Goal: Task Accomplishment & Management: Complete application form

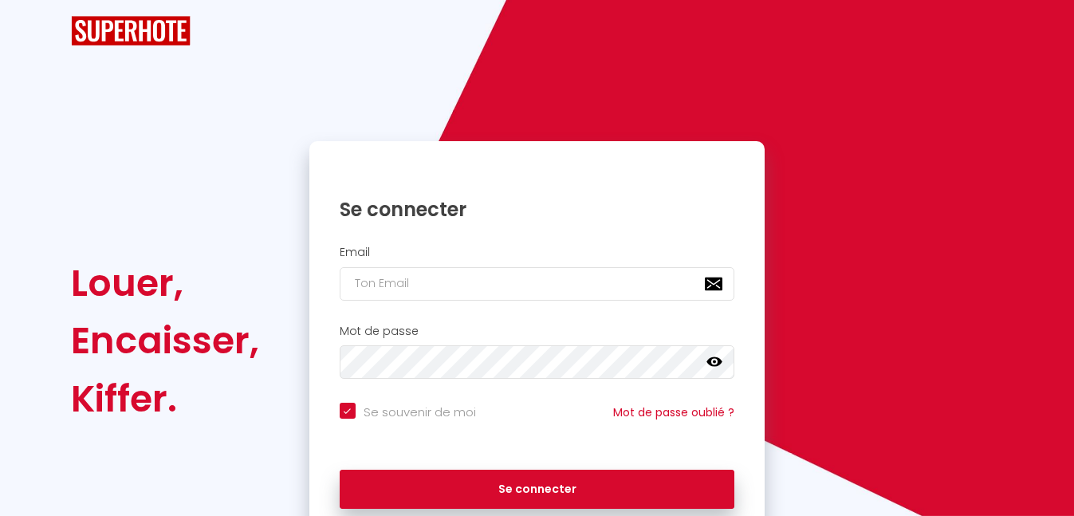
checkbox input "true"
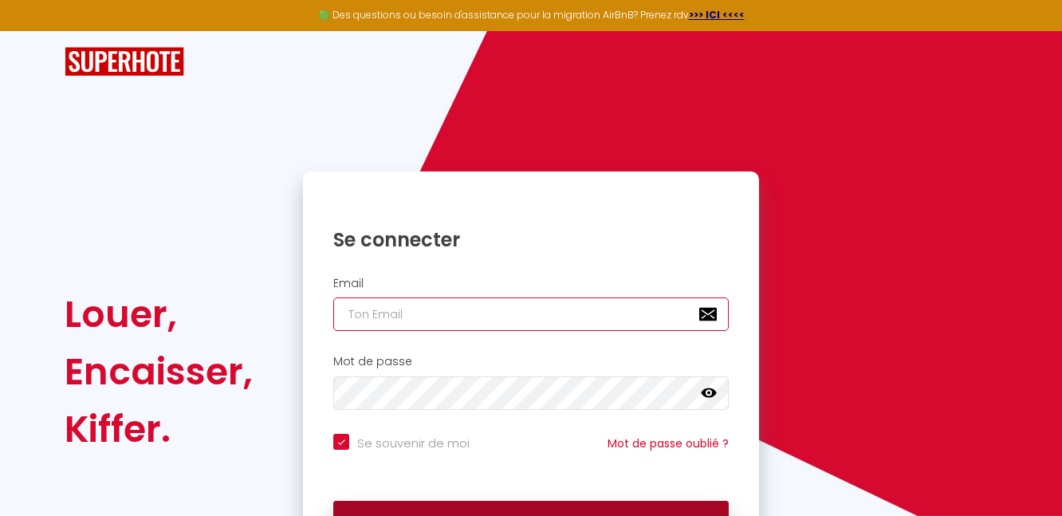
type input "[EMAIL_ADDRESS][DOMAIN_NAME]"
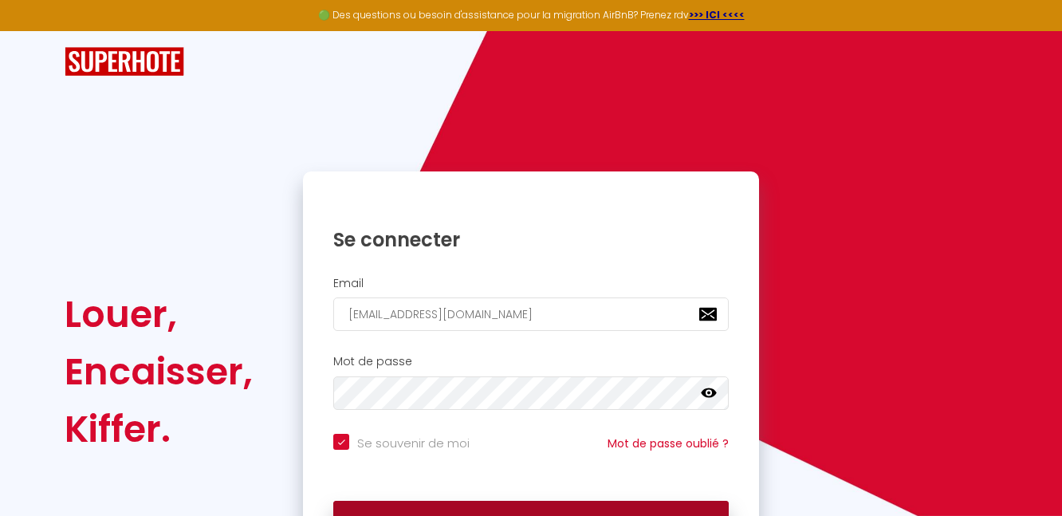
click at [437, 503] on button "Se connecter" at bounding box center [530, 521] width 395 height 40
checkbox input "true"
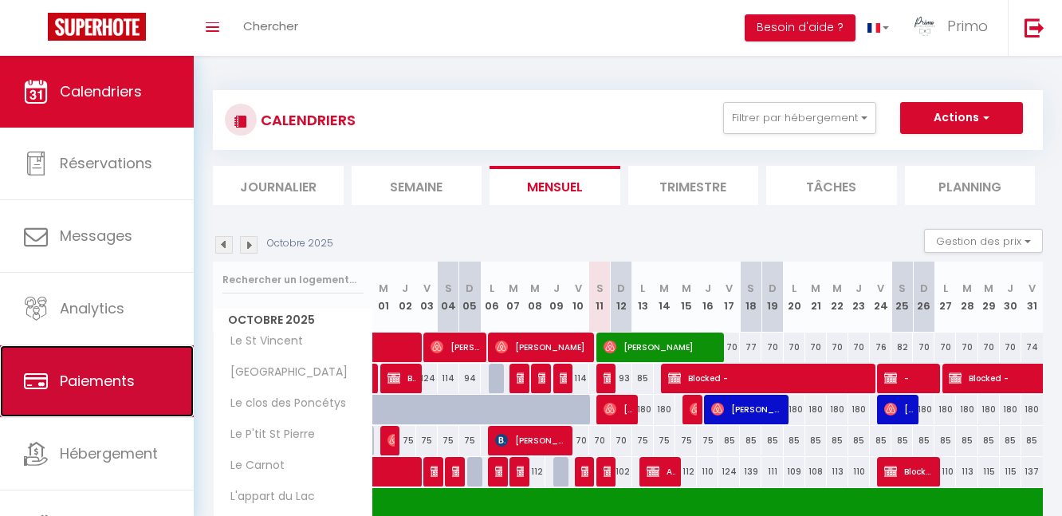
click at [104, 383] on span "Paiements" at bounding box center [97, 381] width 75 height 20
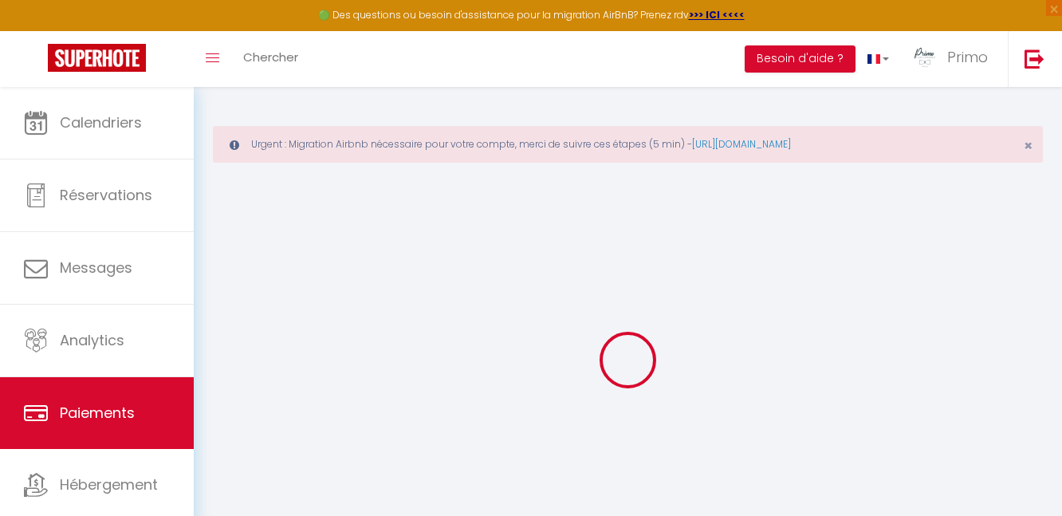
select select "2"
select select "0"
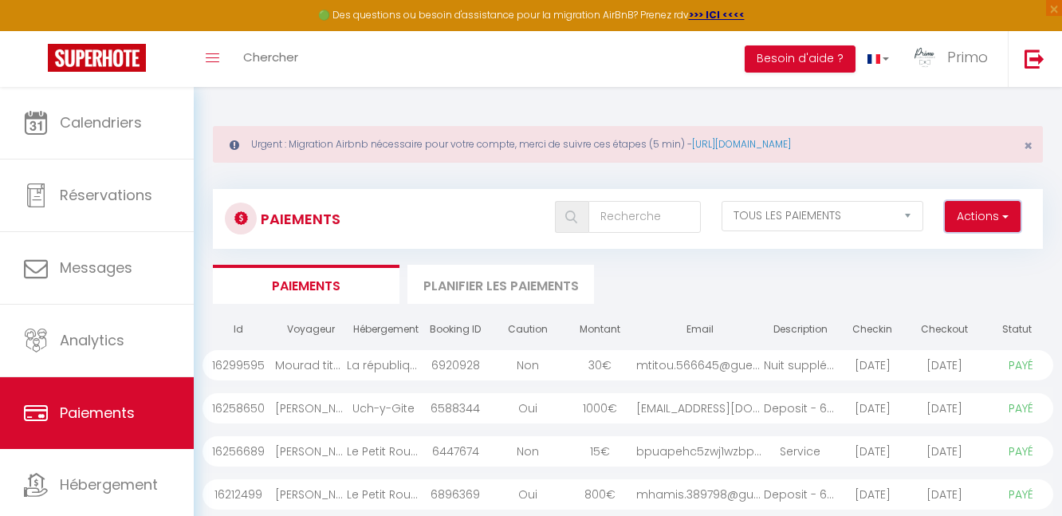
click at [984, 218] on button "Actions" at bounding box center [983, 217] width 76 height 32
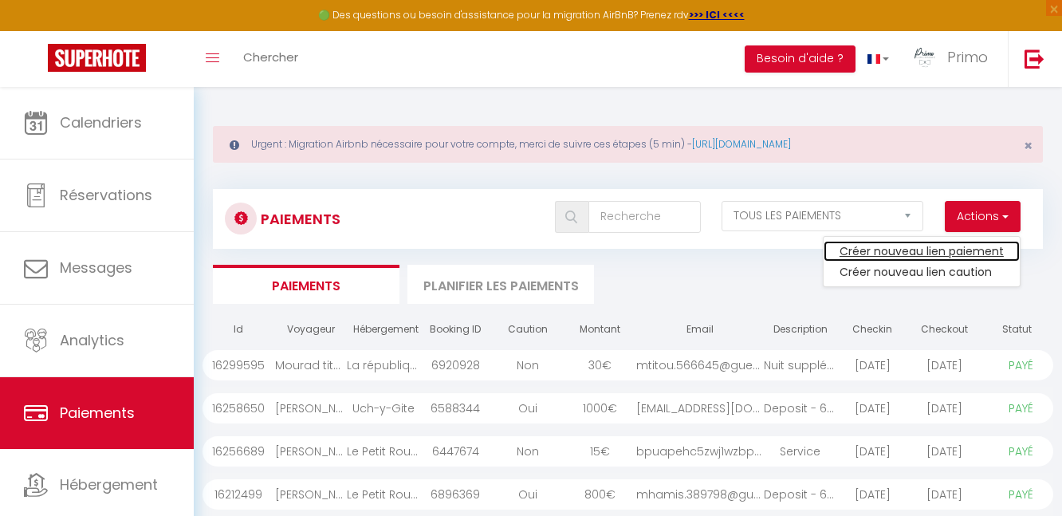
click at [956, 254] on link "Créer nouveau lien paiement" at bounding box center [921, 251] width 196 height 21
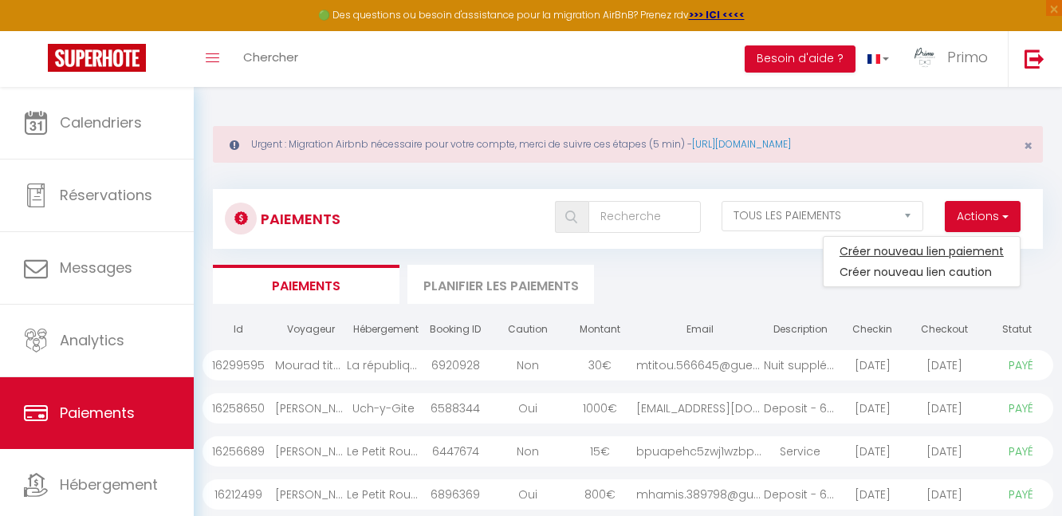
select select
select select "other"
select select "3014"
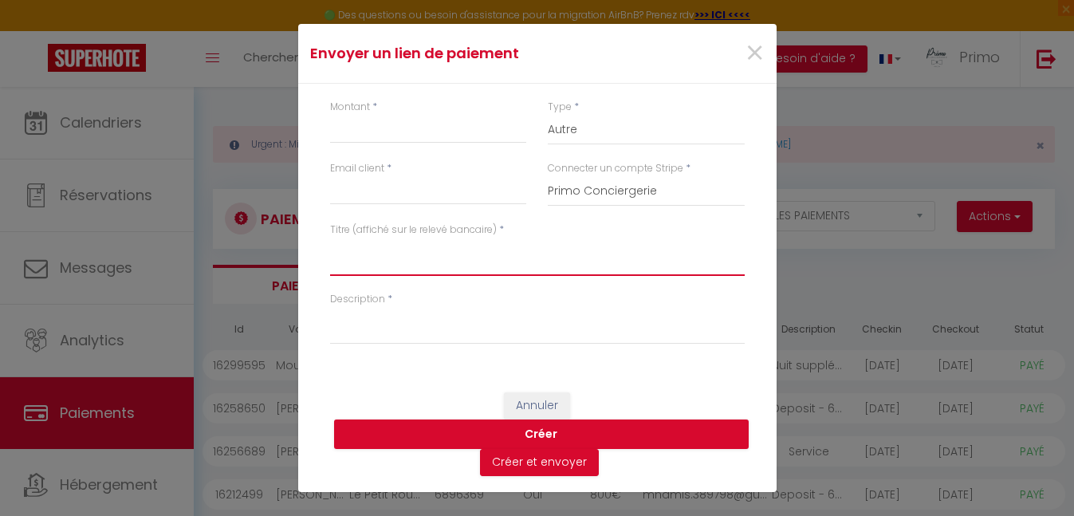
click at [464, 261] on textarea "Titre (affiché sur le relevé bancaire)" at bounding box center [537, 257] width 415 height 38
paste textarea "[PERSON_NAME] 1 2 Personnes [DATE] - Di [DATE]"
type textarea "[PERSON_NAME] 1 2 Personnes [DATE] - Di [DATE]"
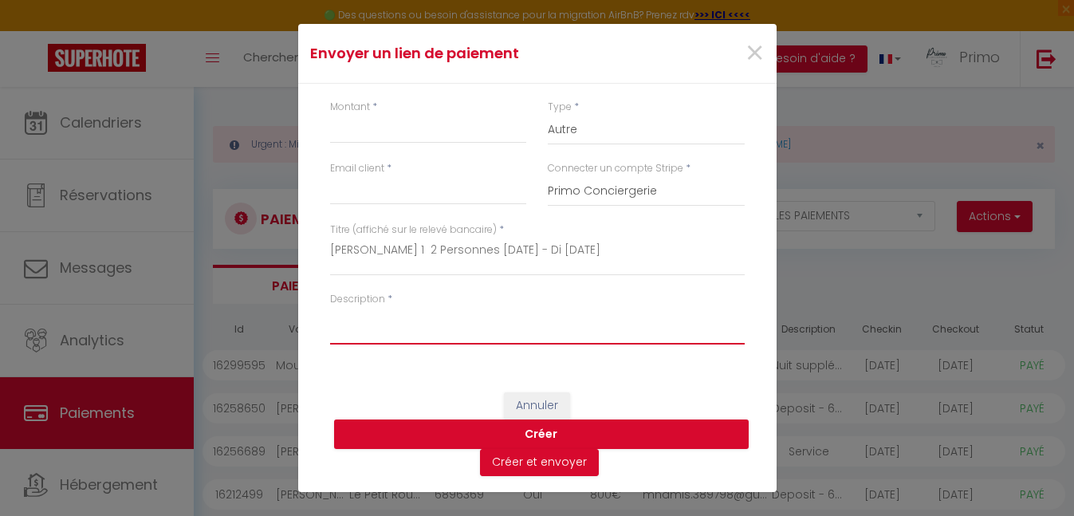
click at [420, 329] on textarea "Description" at bounding box center [537, 325] width 415 height 38
type textarea "D"
type textarea "e"
type textarea "Depart 12h"
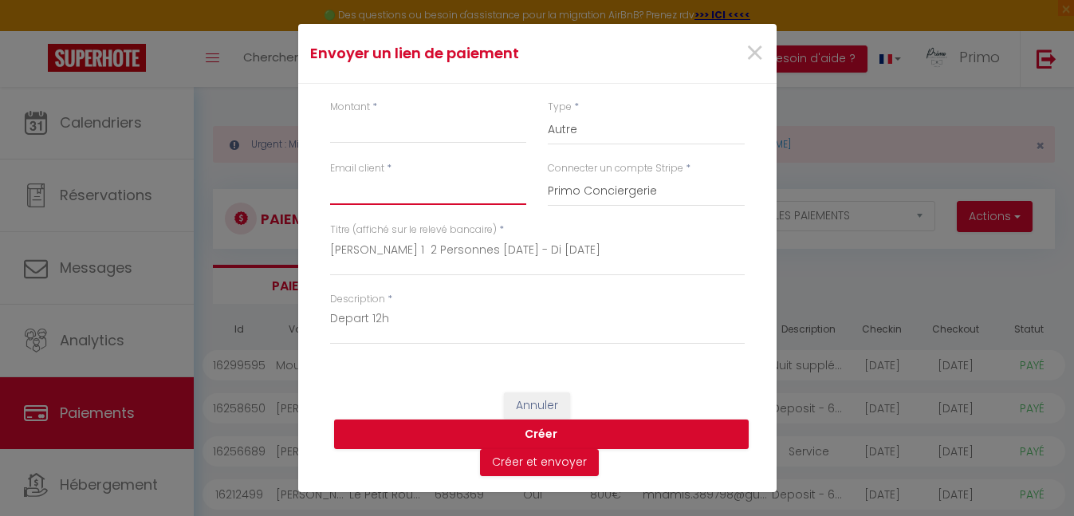
click at [366, 191] on input "Email client" at bounding box center [428, 190] width 197 height 29
paste input "[PERSON_NAME][EMAIL_ADDRESS][DOMAIN_NAME]"
type input "[PERSON_NAME][EMAIL_ADDRESS][DOMAIN_NAME]"
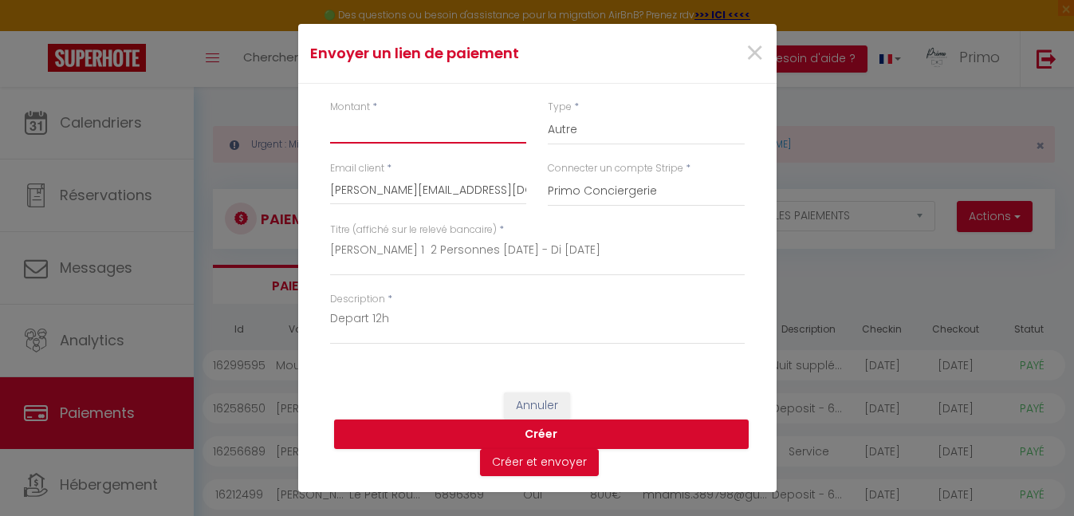
click at [379, 136] on input "Montant" at bounding box center [428, 129] width 197 height 29
type input "15"
click at [544, 436] on button "Créer" at bounding box center [541, 434] width 415 height 30
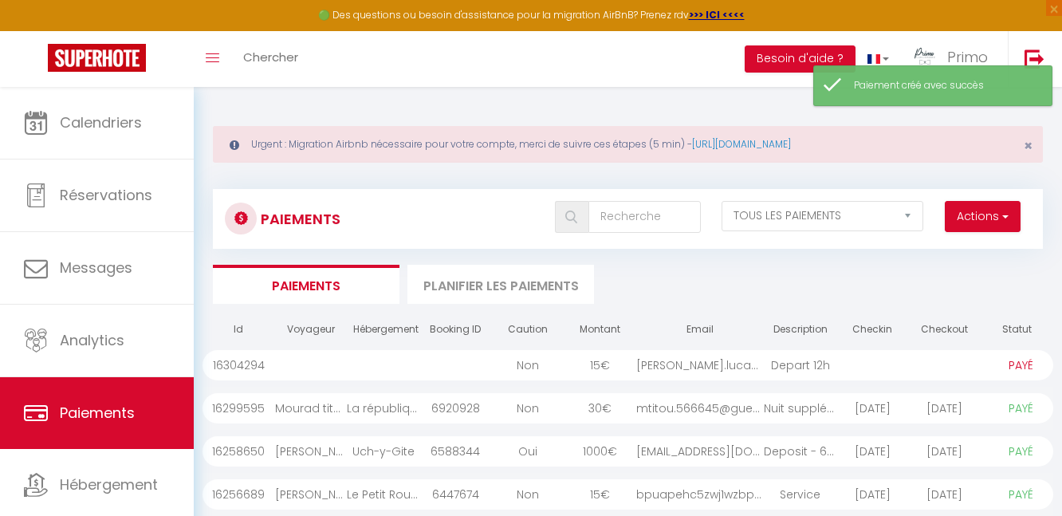
click at [529, 379] on div "Non" at bounding box center [528, 365] width 73 height 30
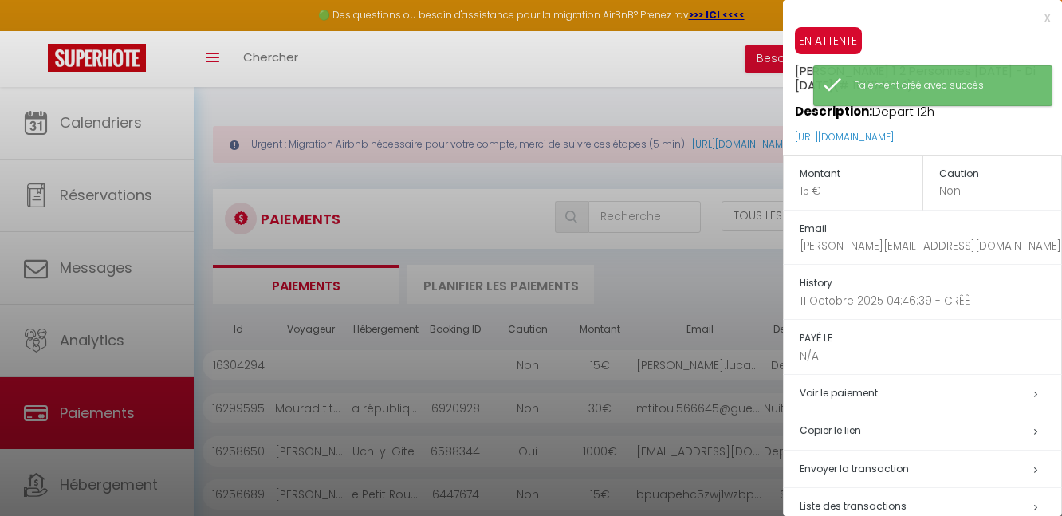
click at [851, 472] on span "Envoyer la transaction" at bounding box center [854, 469] width 109 height 14
type input "[PERSON_NAME][EMAIL_ADDRESS][DOMAIN_NAME]"
type input "[PERSON_NAME] 1 2 Personnes [DATE] - Di [DATE] - Depart 12h"
type textarea "Bonjour, Nous vous invitons à cliquer sur le lien ci-dessous pour effectuer le …"
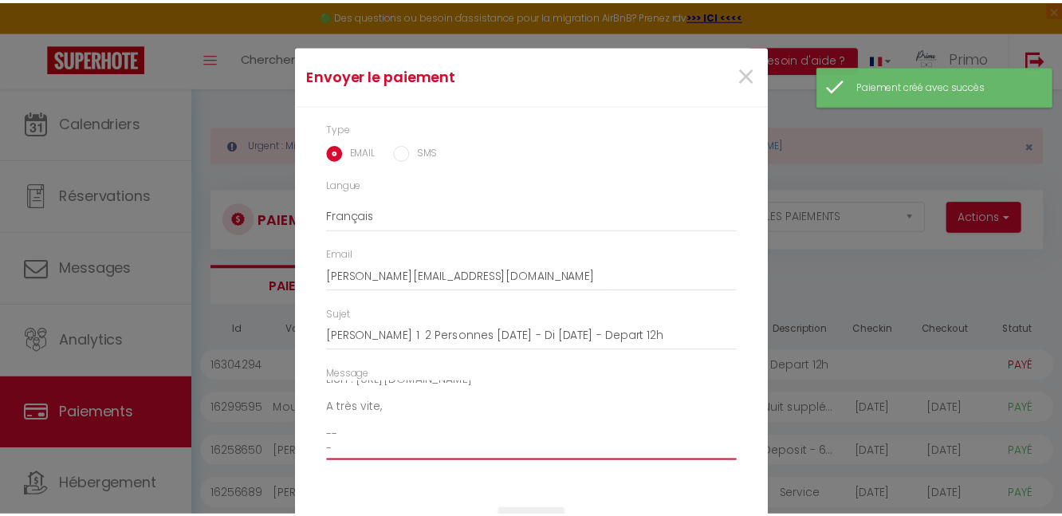
scroll to position [66, 0]
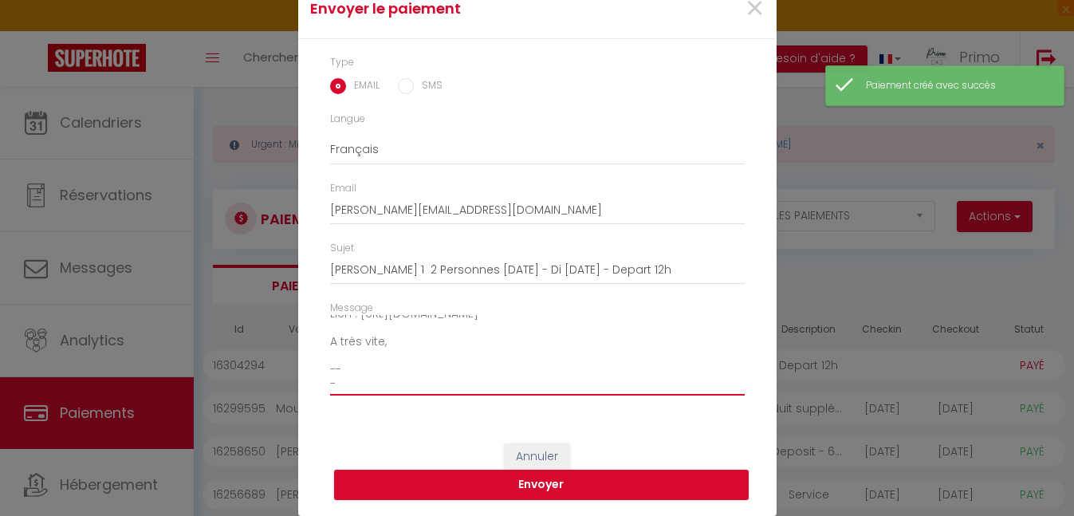
drag, startPoint x: 323, startPoint y: 394, endPoint x: 478, endPoint y: 551, distance: 220.4
click at [478, 515] on html "🟢 Des questions ou besoin d'assistance pour la migration AirBnB? Prenez rdv >>>…" at bounding box center [537, 258] width 1074 height 516
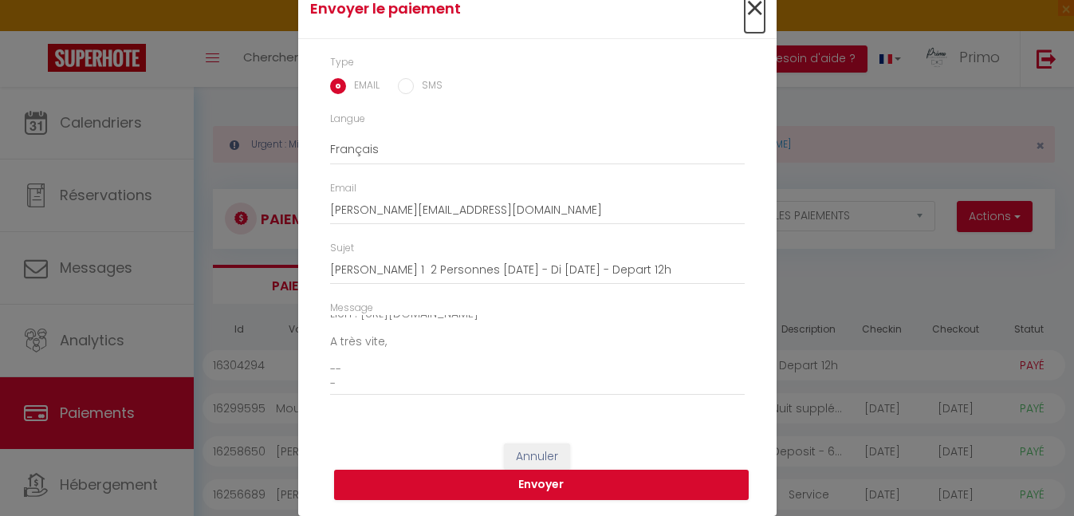
click at [754, 9] on span "×" at bounding box center [755, 9] width 20 height 48
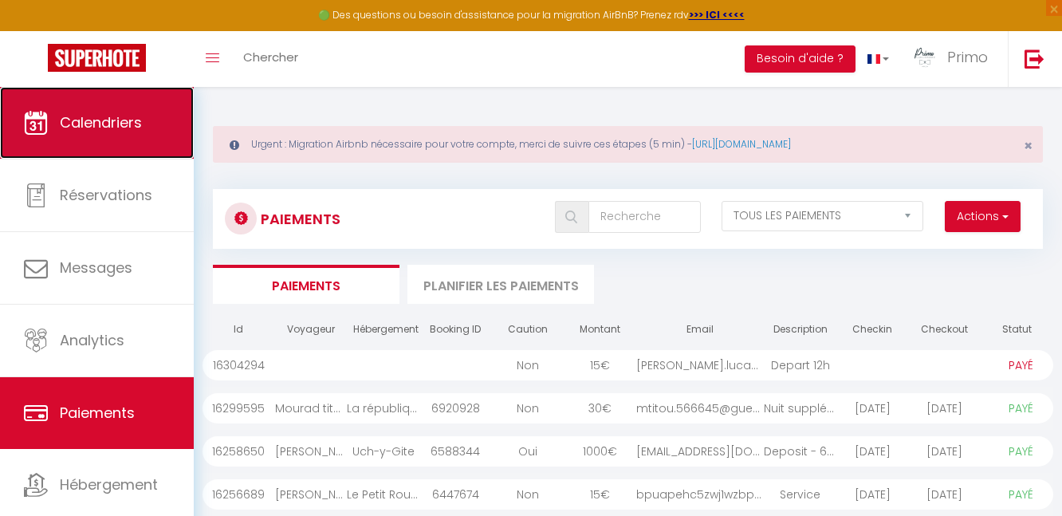
click at [80, 125] on span "Calendriers" at bounding box center [101, 122] width 82 height 20
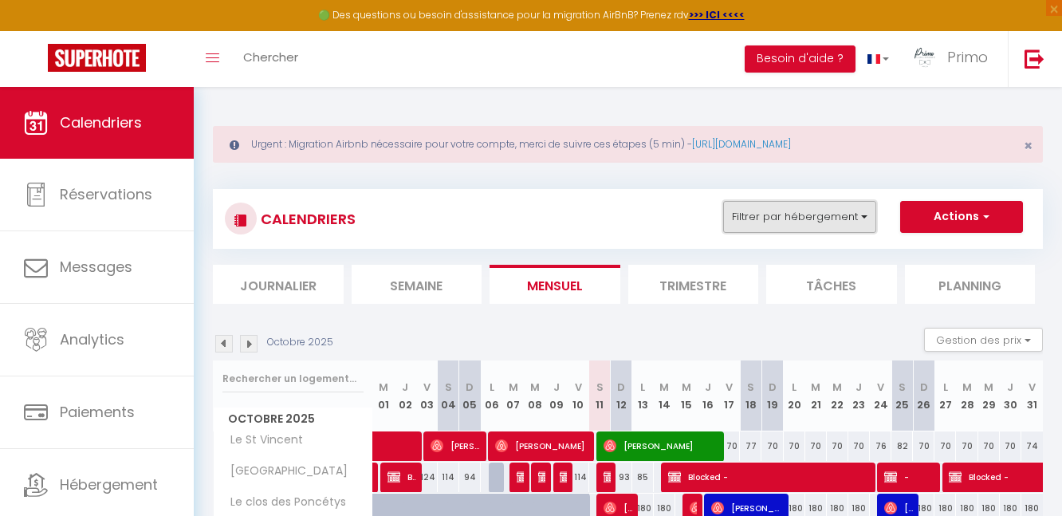
click at [850, 224] on button "Filtrer par hébergement" at bounding box center [799, 217] width 153 height 32
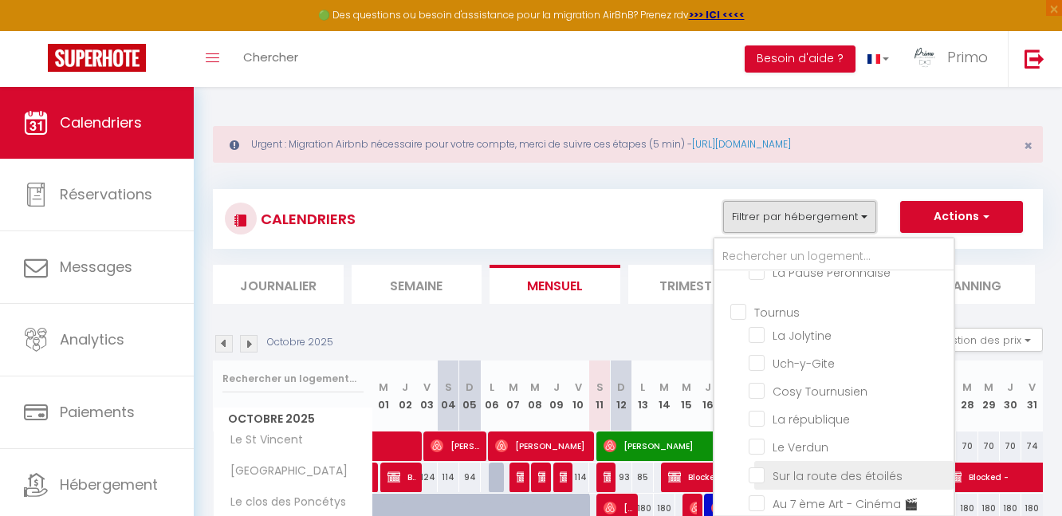
scroll to position [305, 0]
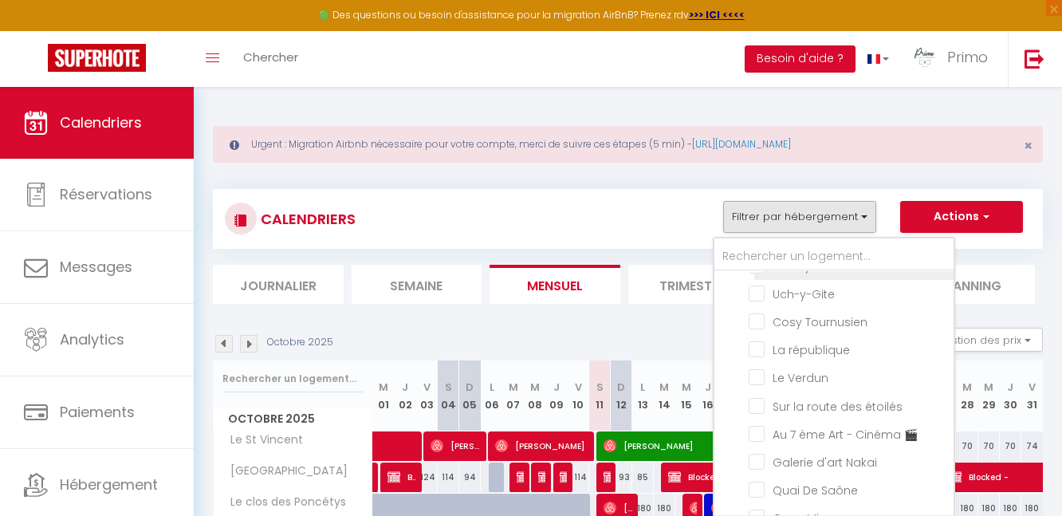
click at [826, 273] on input "La Jolytine" at bounding box center [848, 265] width 199 height 16
checkbox input "true"
checkbox input "false"
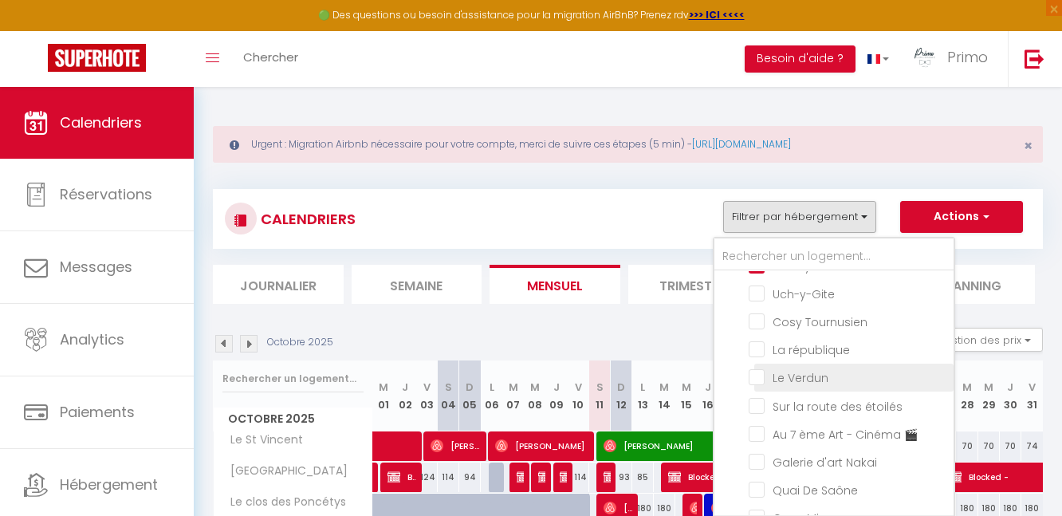
checkbox input "false"
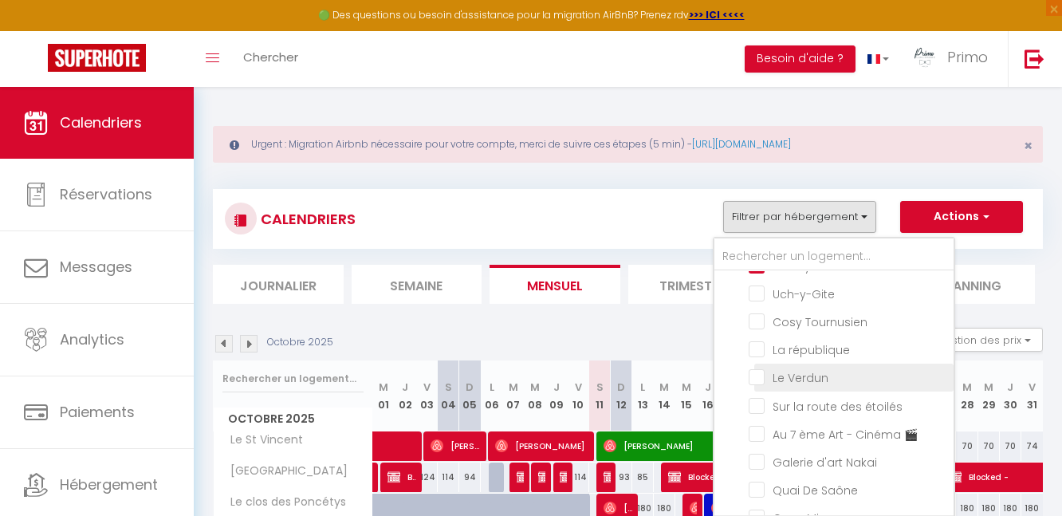
checkbox input "false"
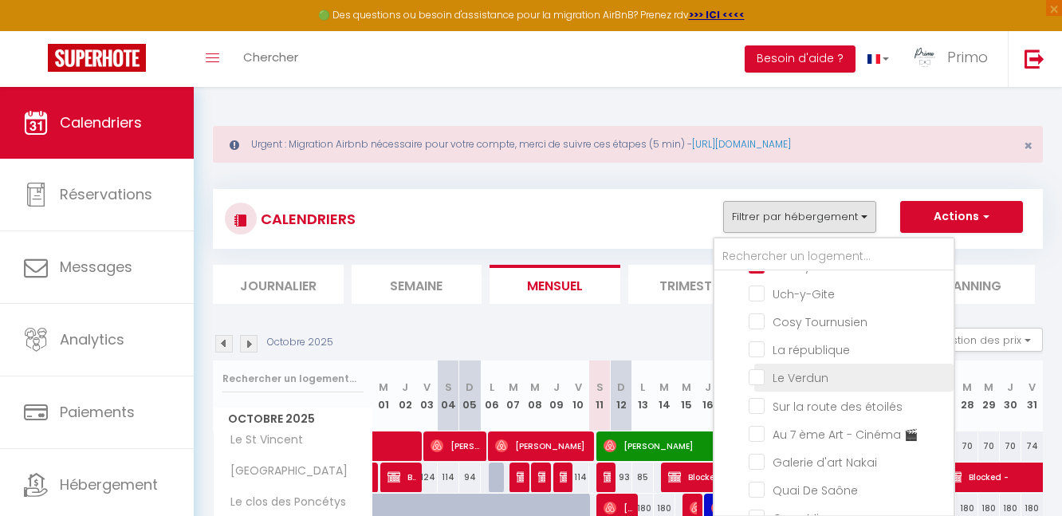
checkbox input "false"
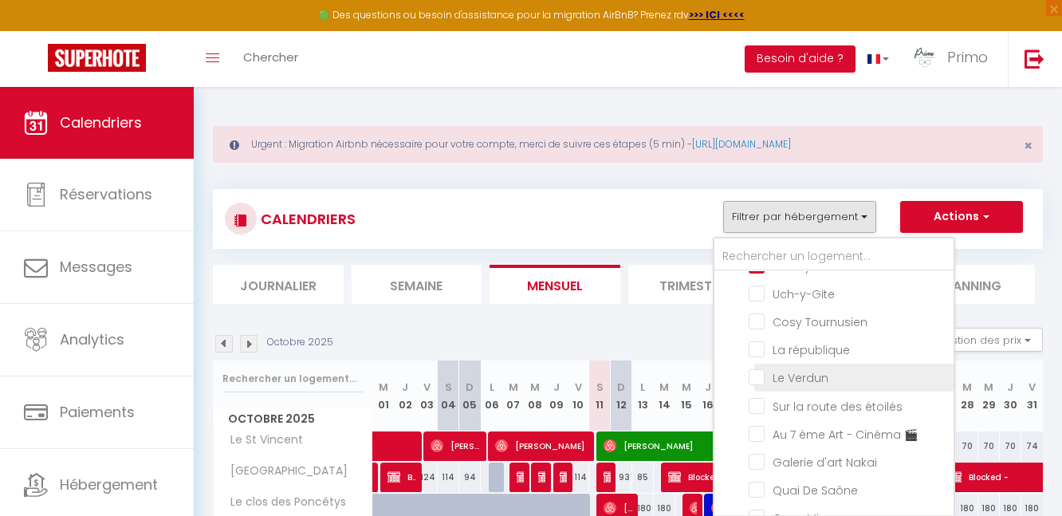
checkbox input "false"
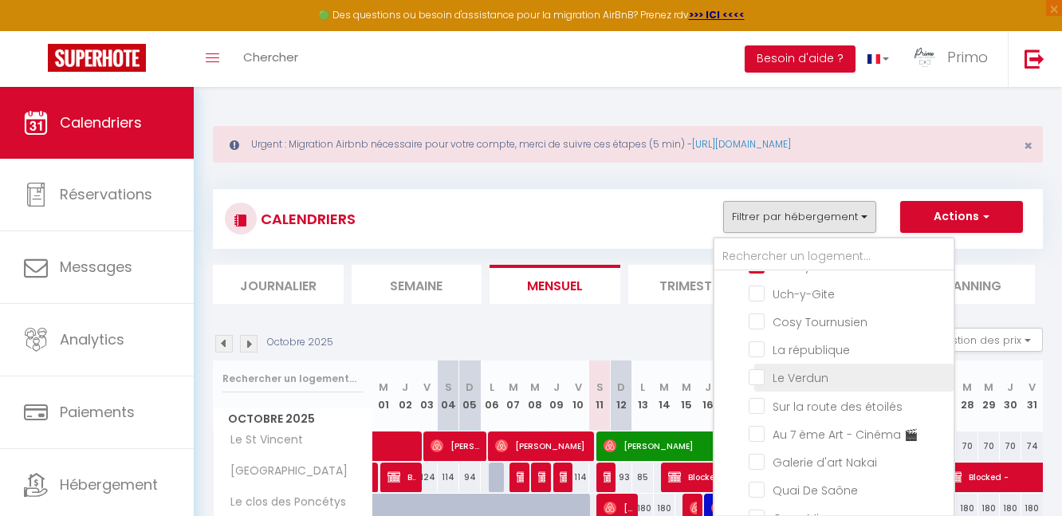
checkbox input "false"
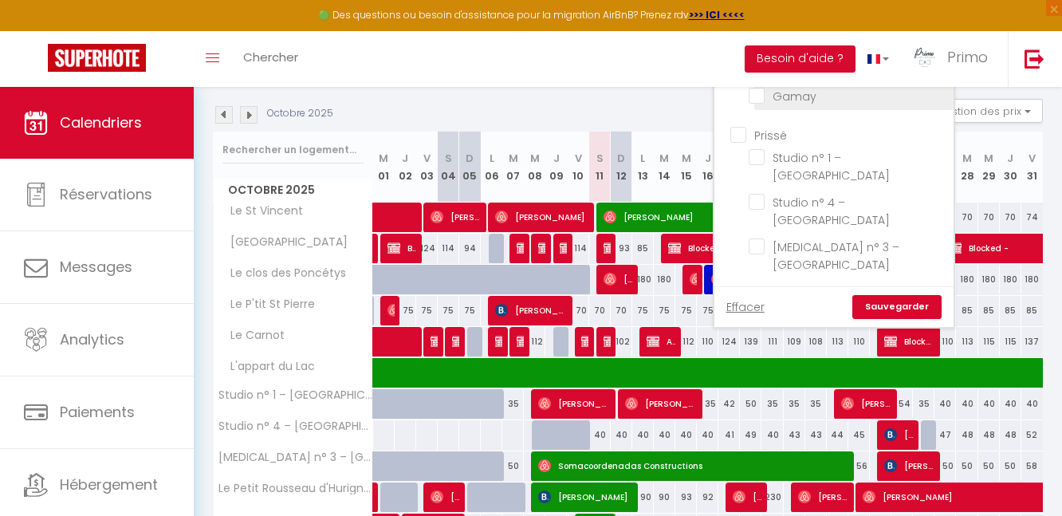
scroll to position [0, 0]
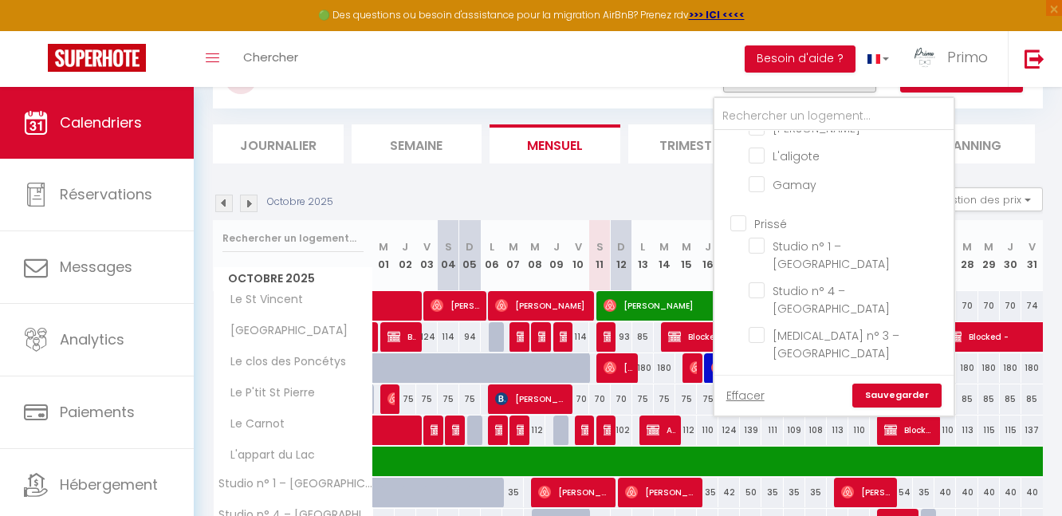
click at [893, 394] on link "Sauvegarder" at bounding box center [896, 395] width 89 height 24
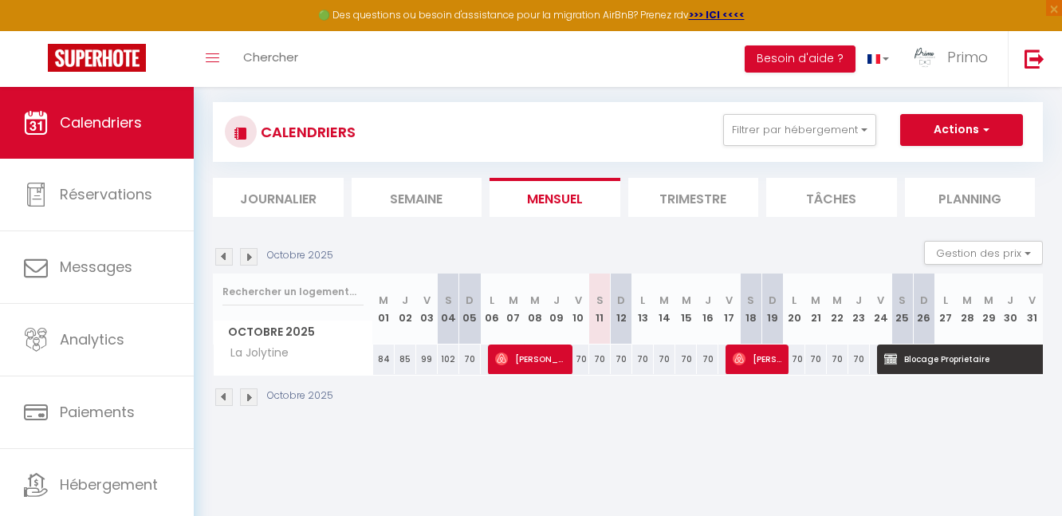
scroll to position [87, 0]
click at [538, 353] on span "[PERSON_NAME]" at bounding box center [531, 359] width 72 height 30
select select "OK"
select select "0"
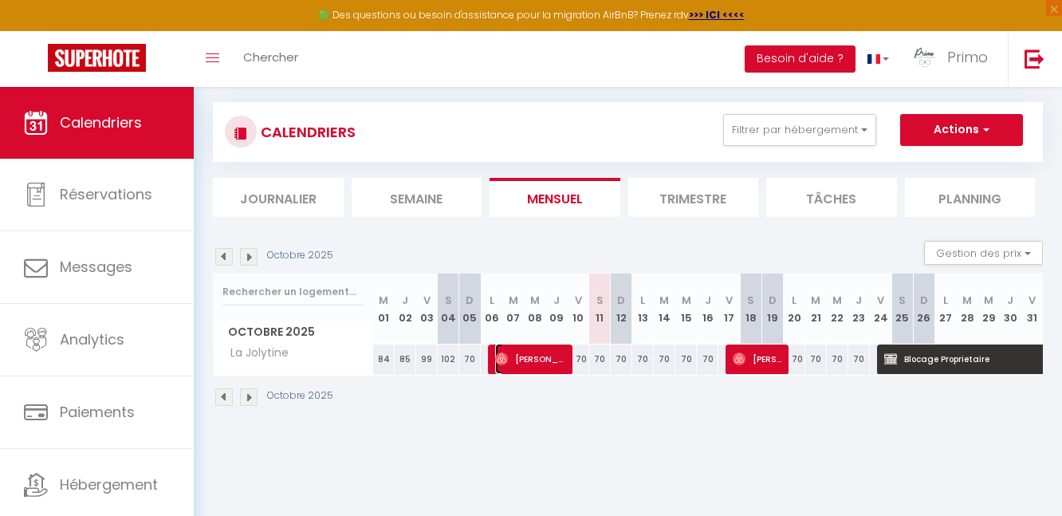
select select "0"
select select "1"
select select
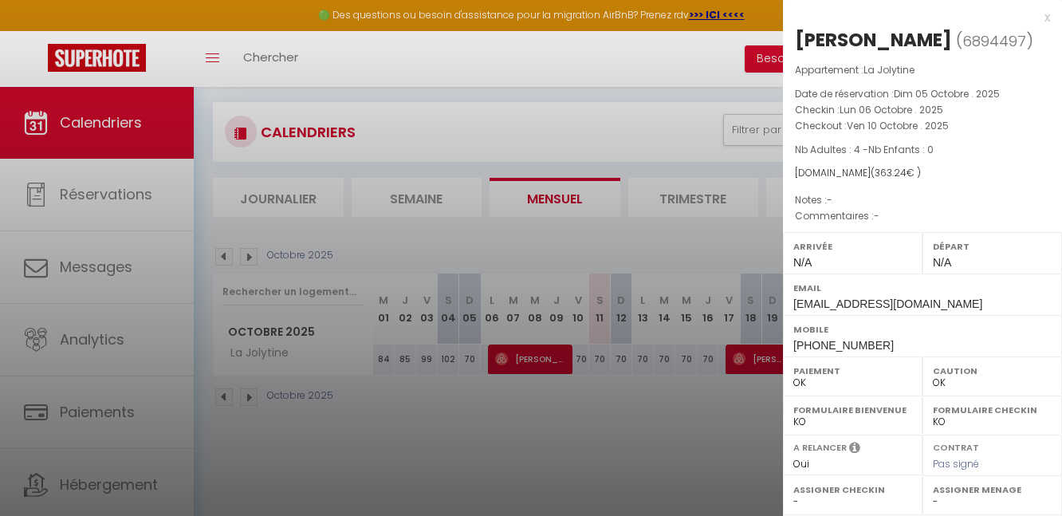
click at [691, 397] on div at bounding box center [531, 258] width 1062 height 516
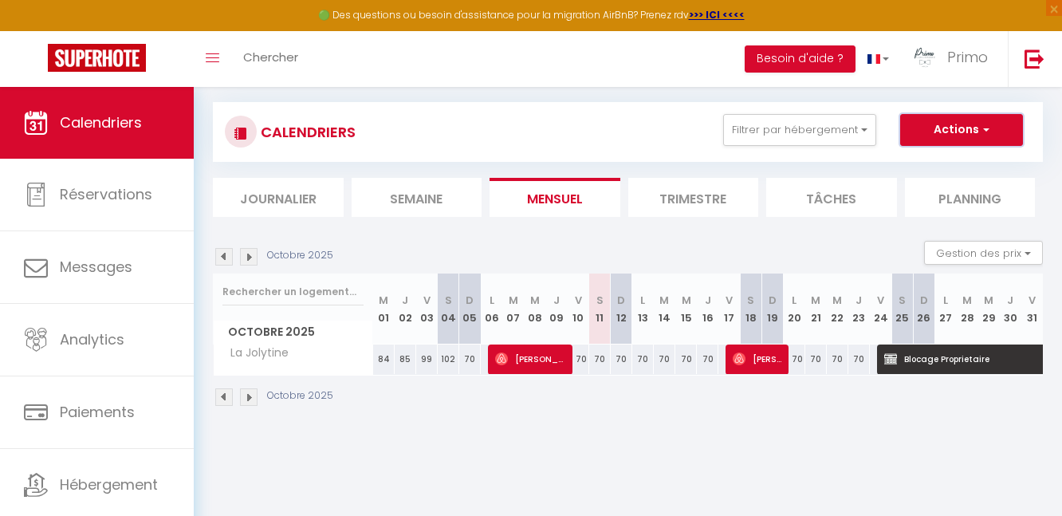
click at [991, 135] on button "Actions" at bounding box center [961, 130] width 123 height 32
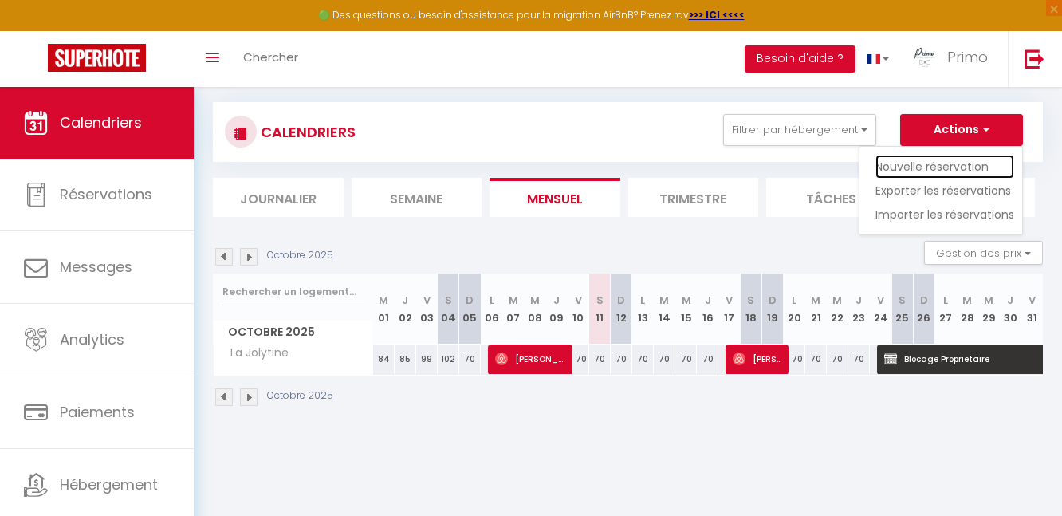
drag, startPoint x: 929, startPoint y: 171, endPoint x: 792, endPoint y: 513, distance: 367.4
click at [928, 171] on link "Nouvelle réservation" at bounding box center [944, 167] width 139 height 24
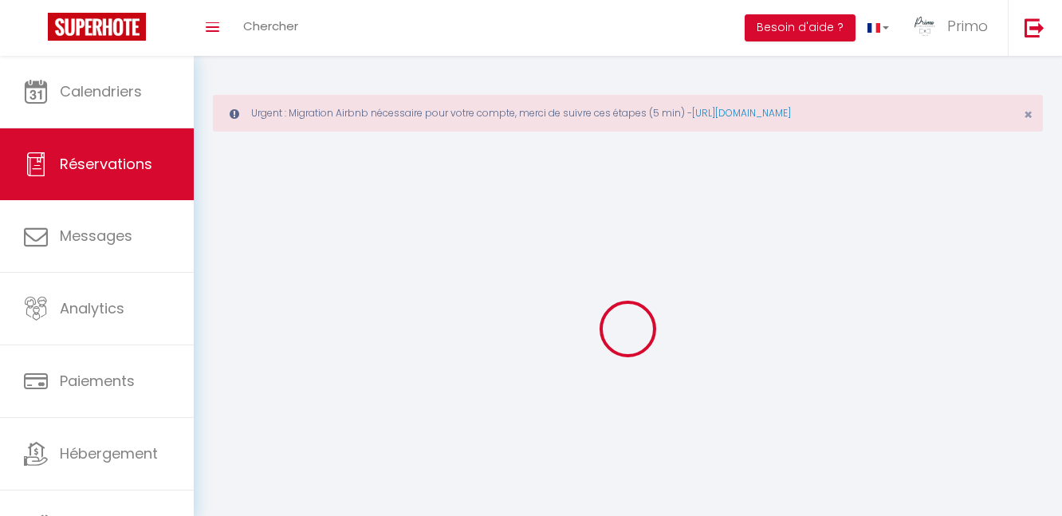
select select
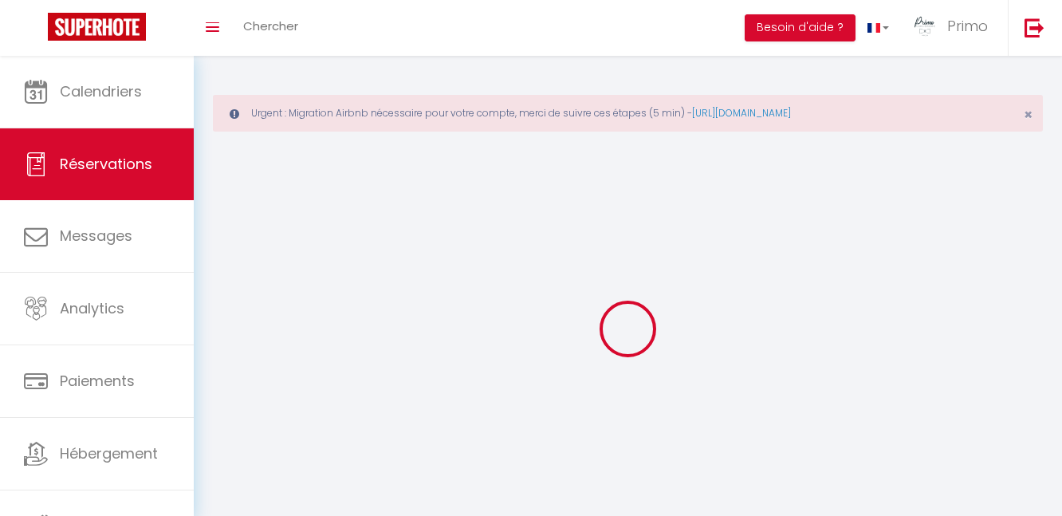
select select
checkbox input "false"
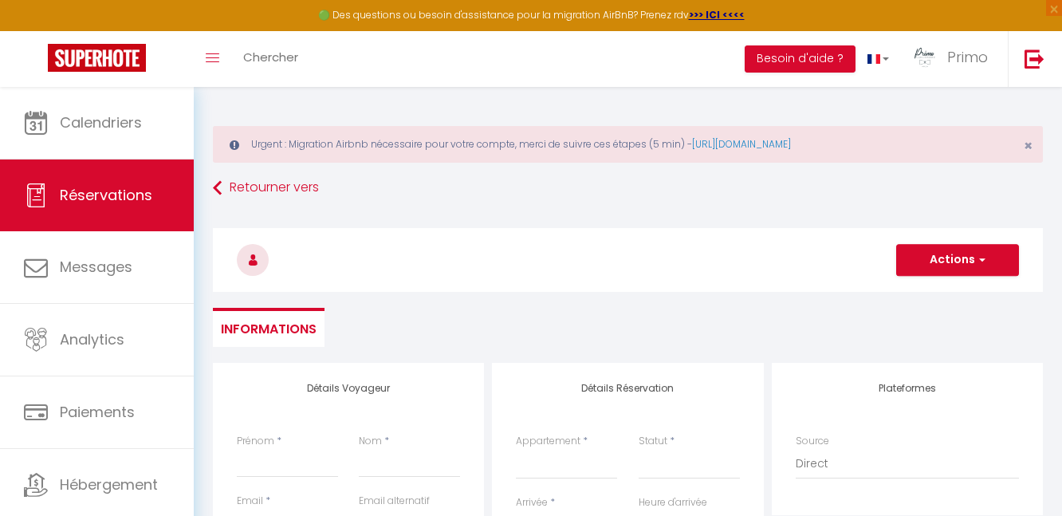
select select
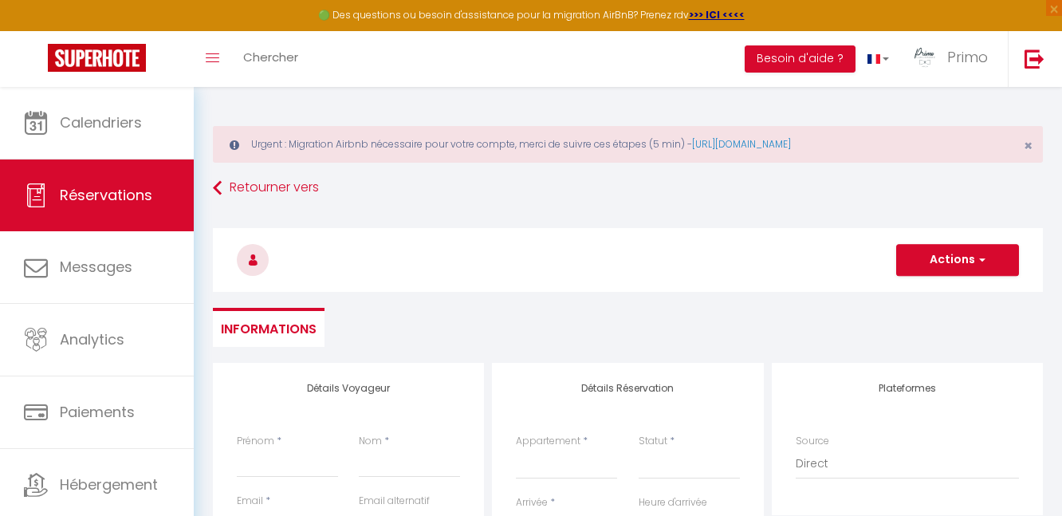
select select
checkbox input "false"
select select
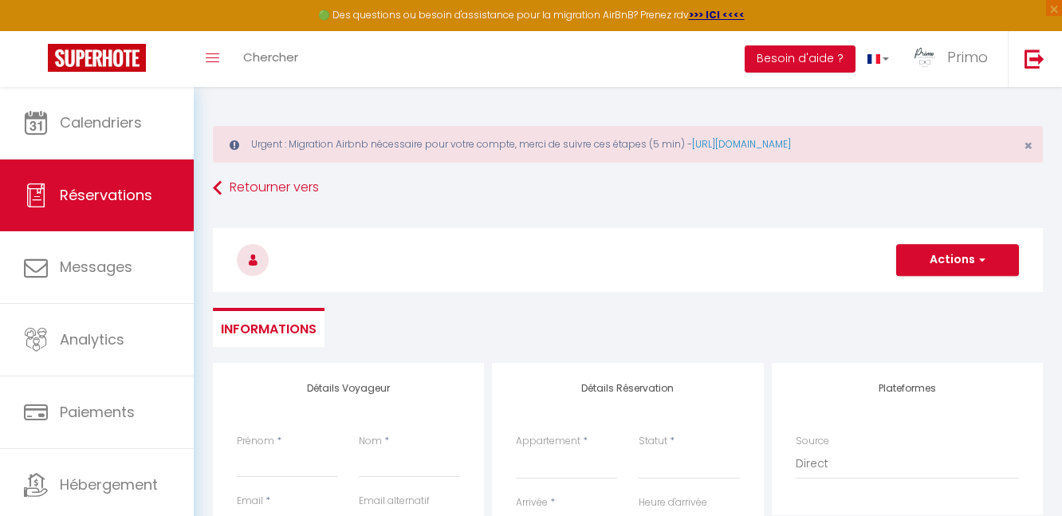
select select
checkbox input "false"
select select
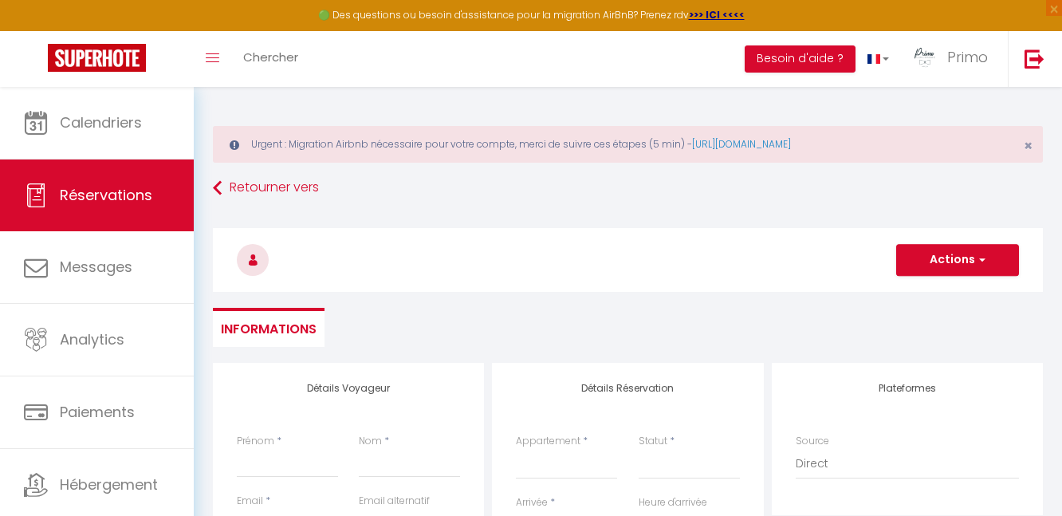
select select
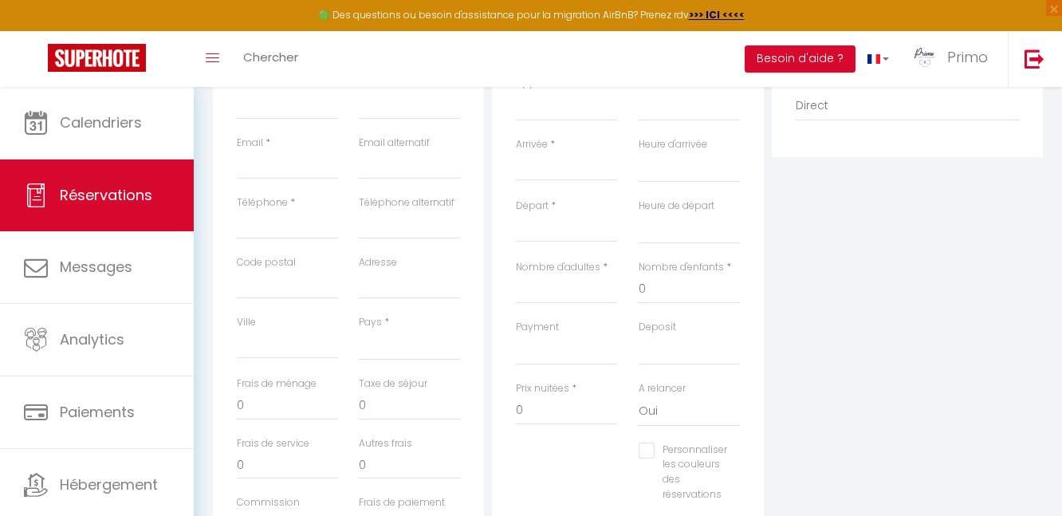
scroll to position [371, 0]
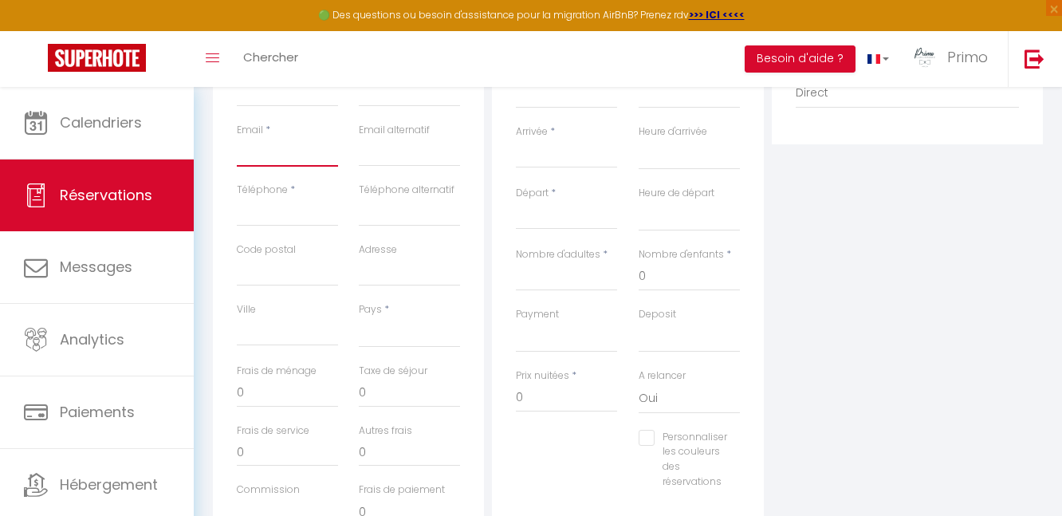
click at [277, 143] on input "Email client" at bounding box center [287, 152] width 101 height 29
paste input "[EMAIL_ADDRESS][DOMAIN_NAME]"
type input "[EMAIL_ADDRESS][DOMAIN_NAME]"
select select
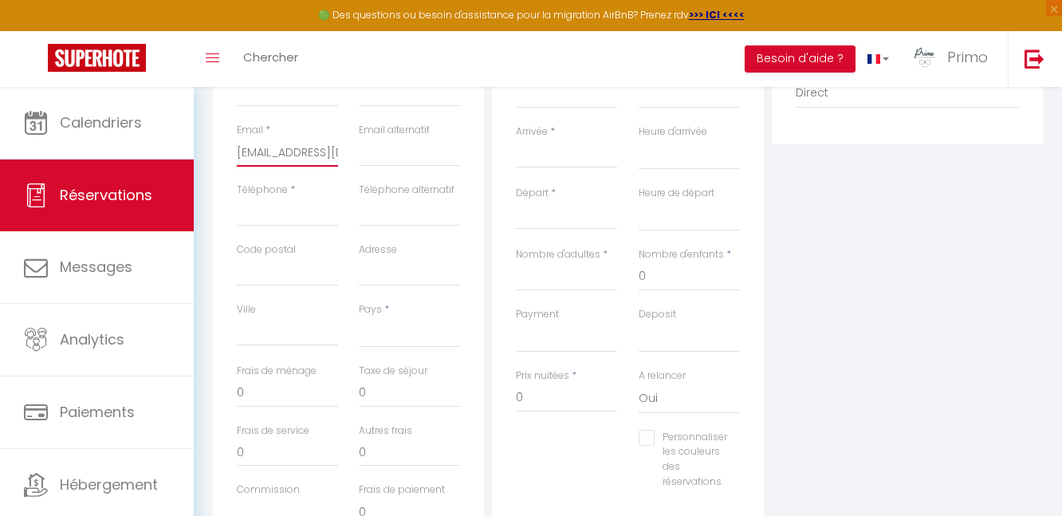
select select
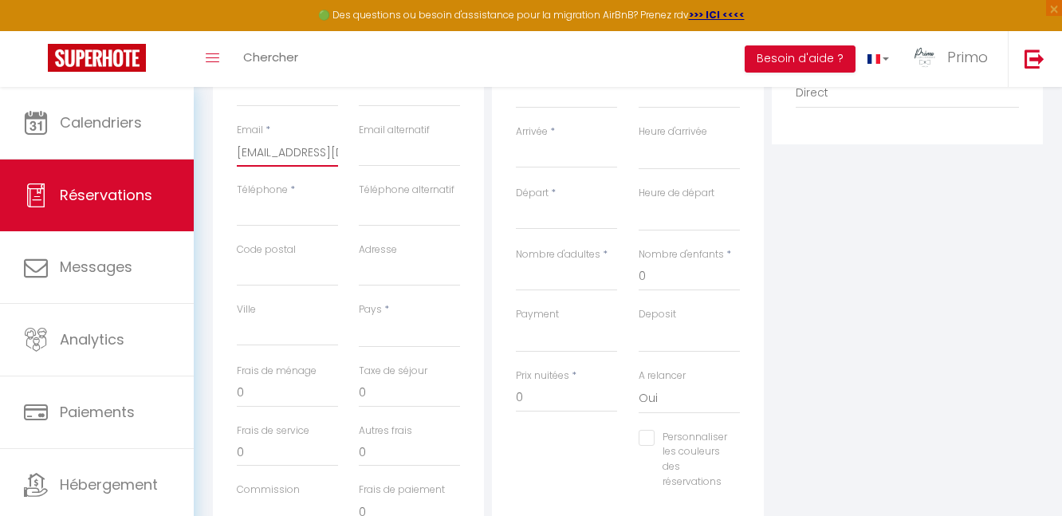
checkbox input "false"
drag, startPoint x: 322, startPoint y: 151, endPoint x: 266, endPoint y: 149, distance: 55.9
click at [209, 149] on div "Détails Voyageur Prénom * Nom * Email * [EMAIL_ADDRESS][DOMAIN_NAME] Email alte…" at bounding box center [348, 277] width 279 height 570
click at [238, 153] on input "[EMAIL_ADDRESS][DOMAIN_NAME]" at bounding box center [287, 152] width 101 height 29
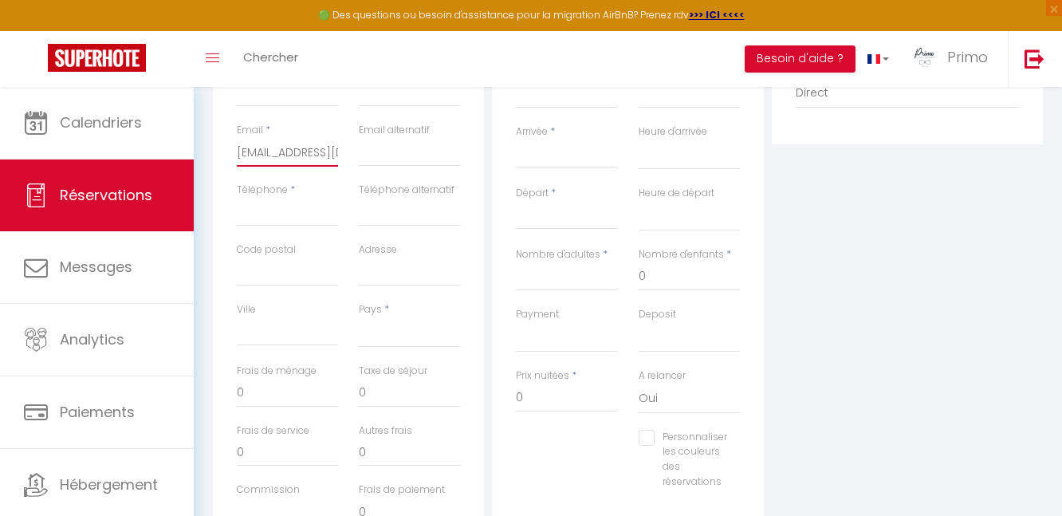
click at [243, 152] on input "[EMAIL_ADDRESS][DOMAIN_NAME]" at bounding box center [287, 152] width 101 height 29
type input "[EMAIL_ADDRESS][DOMAIN_NAME]"
select select
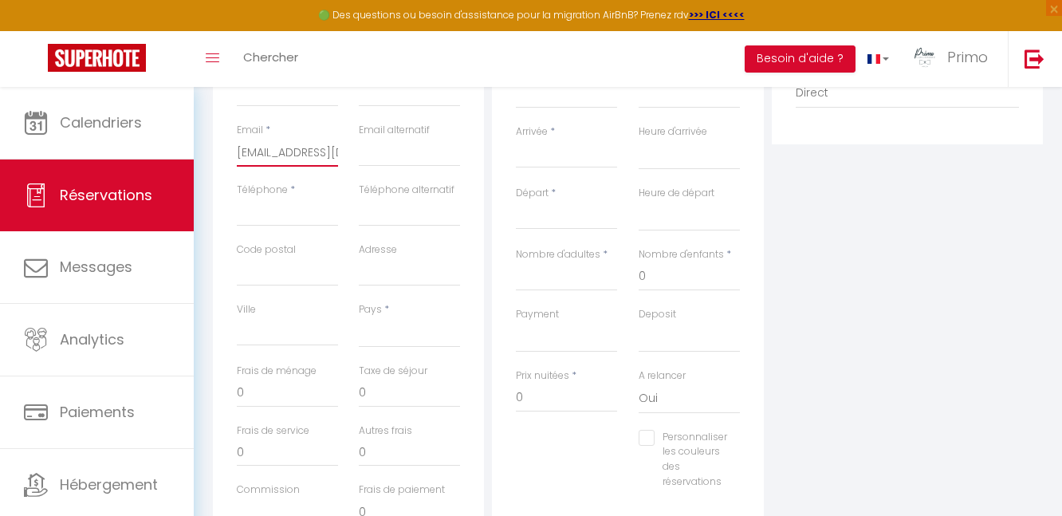
select select
checkbox input "false"
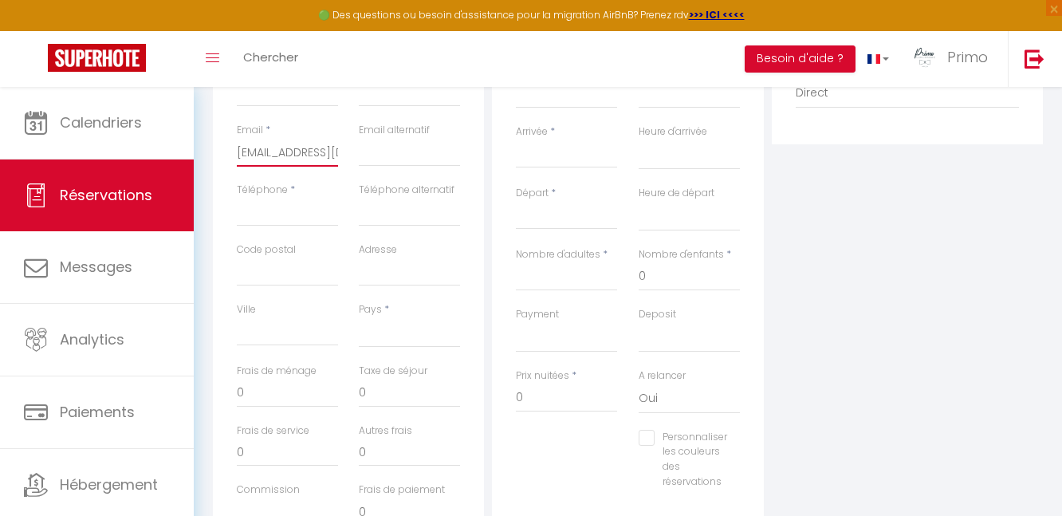
type input "[EMAIL_ADDRESS][DOMAIN_NAME]"
select select
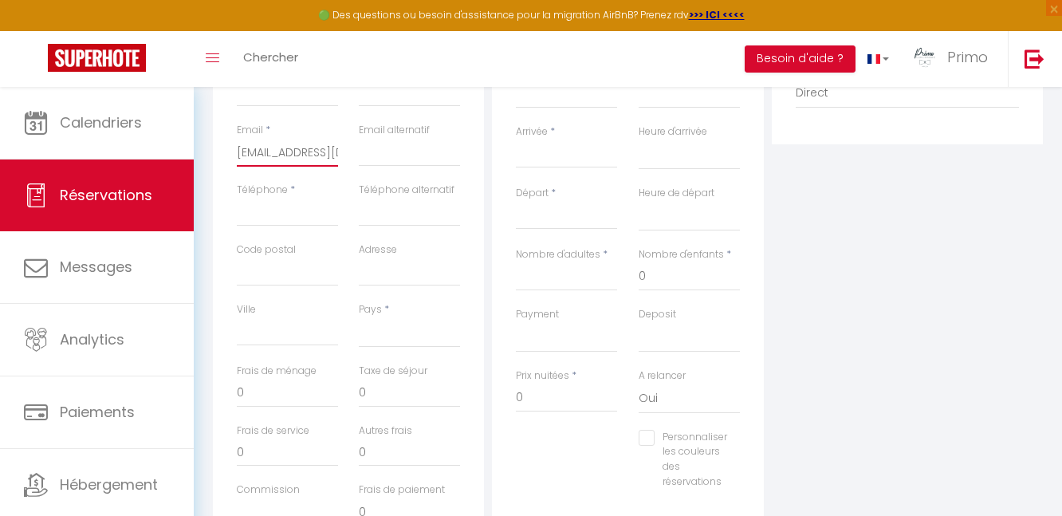
select select
checkbox input "false"
type input "[EMAIL_ADDRESS][DOMAIN_NAME]"
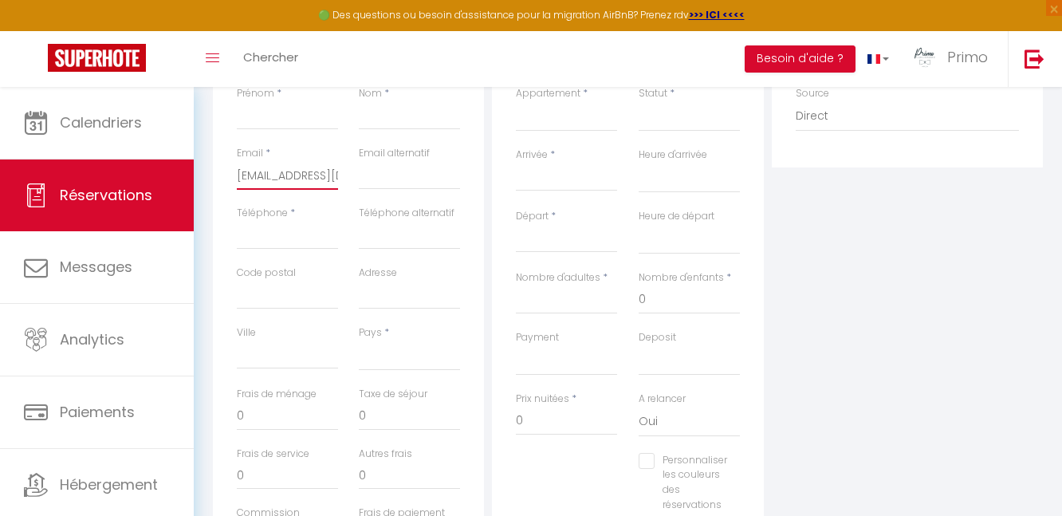
scroll to position [336, 0]
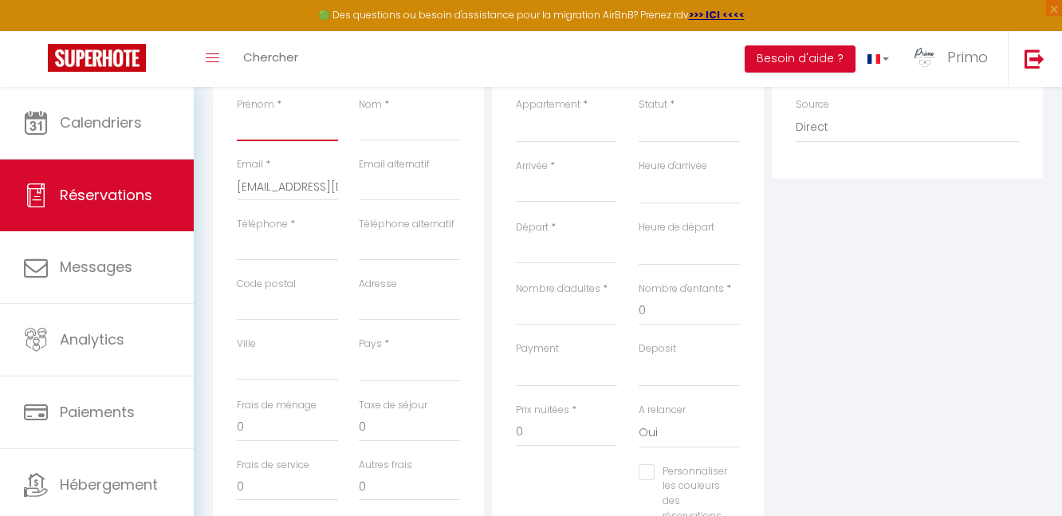
click at [274, 132] on input "Prénom" at bounding box center [287, 126] width 101 height 29
paste input "[PERSON_NAME]"
type input "[PERSON_NAME]"
select select
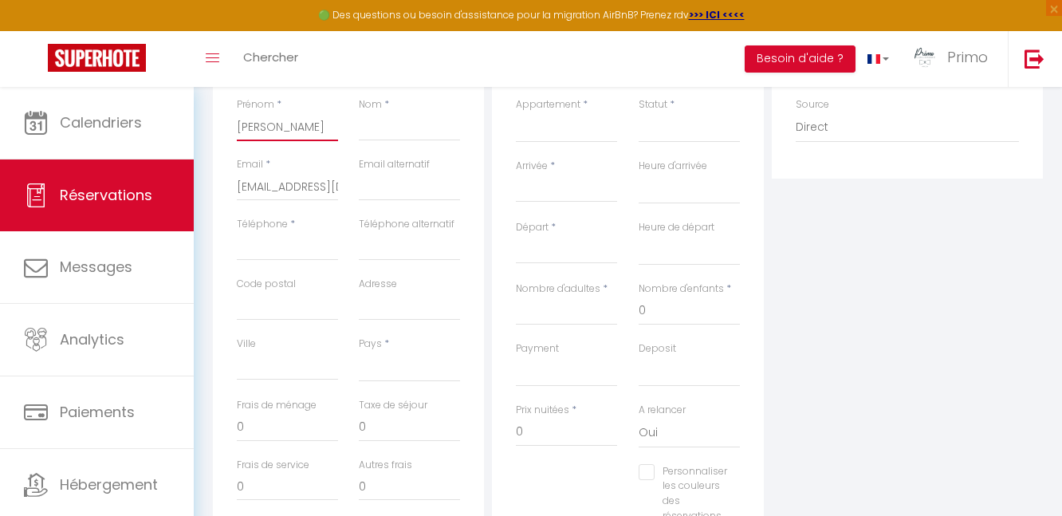
select select
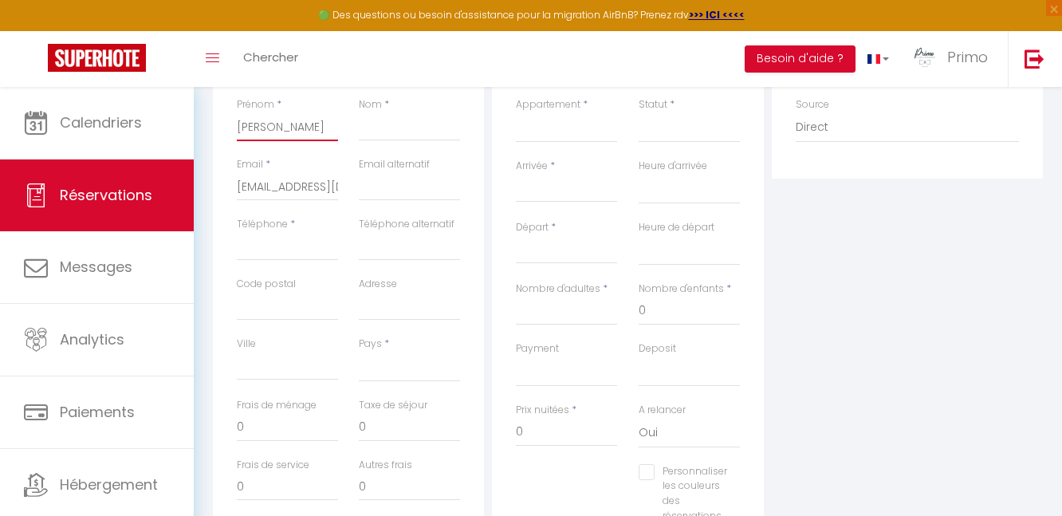
checkbox input "false"
type input "[PERSON_NAME]"
click at [390, 127] on input "Nom" at bounding box center [409, 126] width 101 height 29
paste input "Laurans"
type input "Laurans"
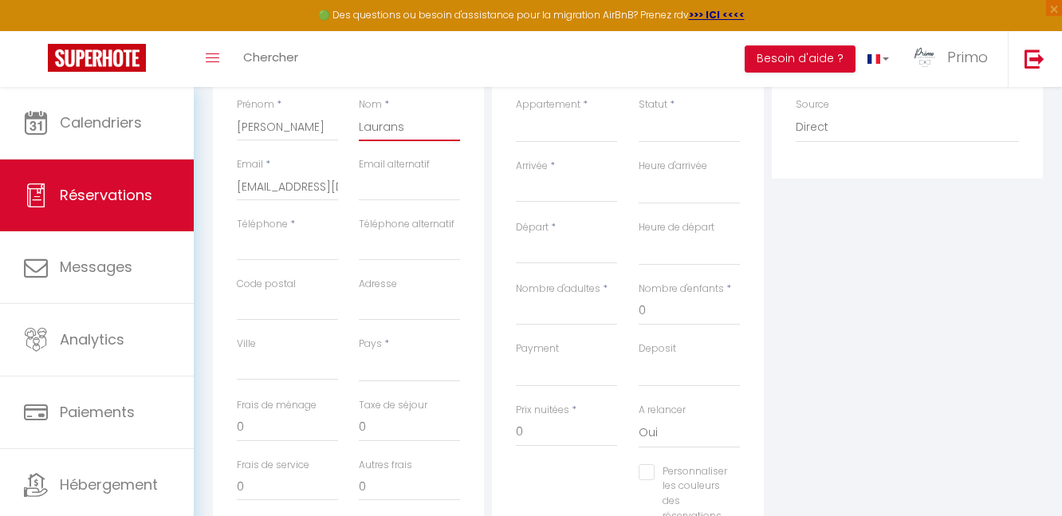
select select
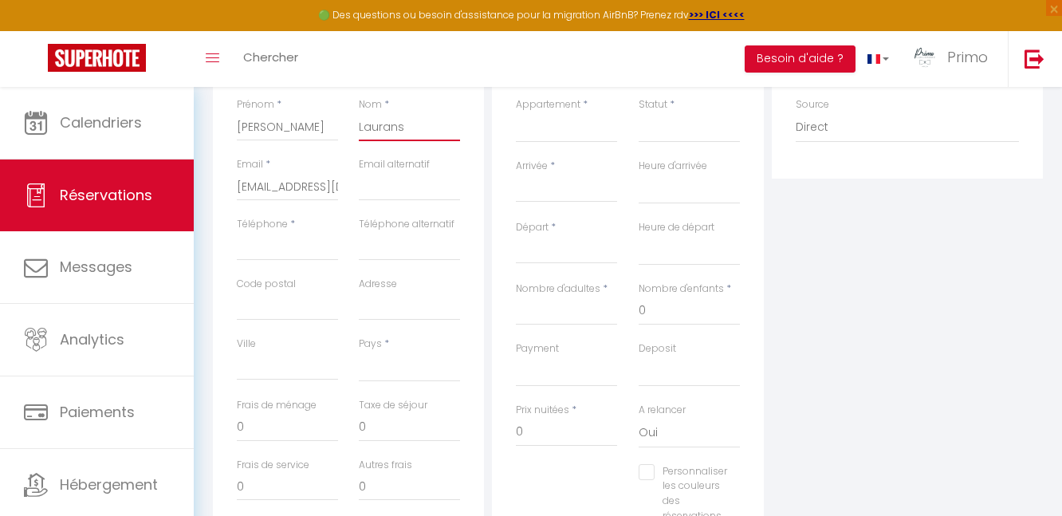
select select
checkbox input "false"
type input "Laurans"
click at [257, 255] on input "Téléphone" at bounding box center [287, 246] width 101 height 29
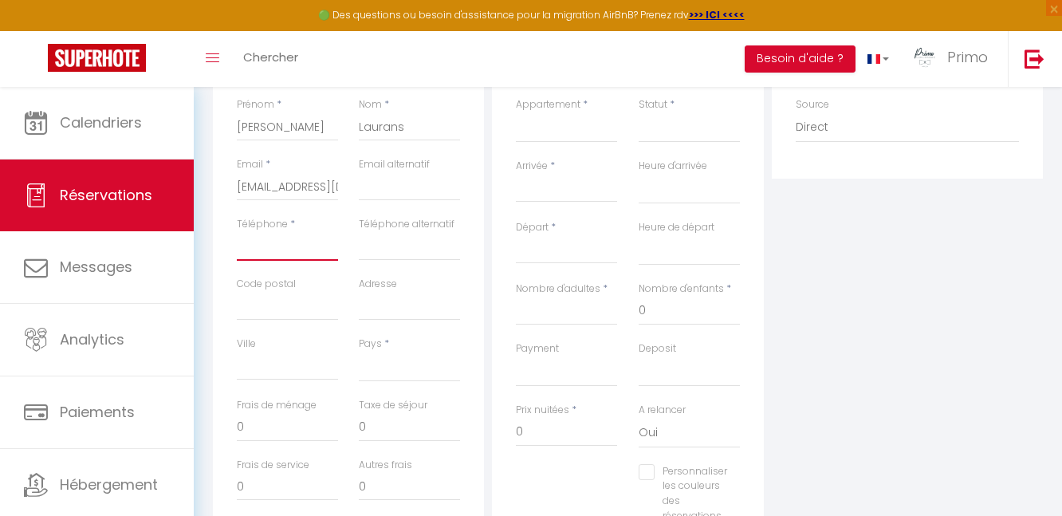
paste input "33625741308"
type input "33625741308"
select select
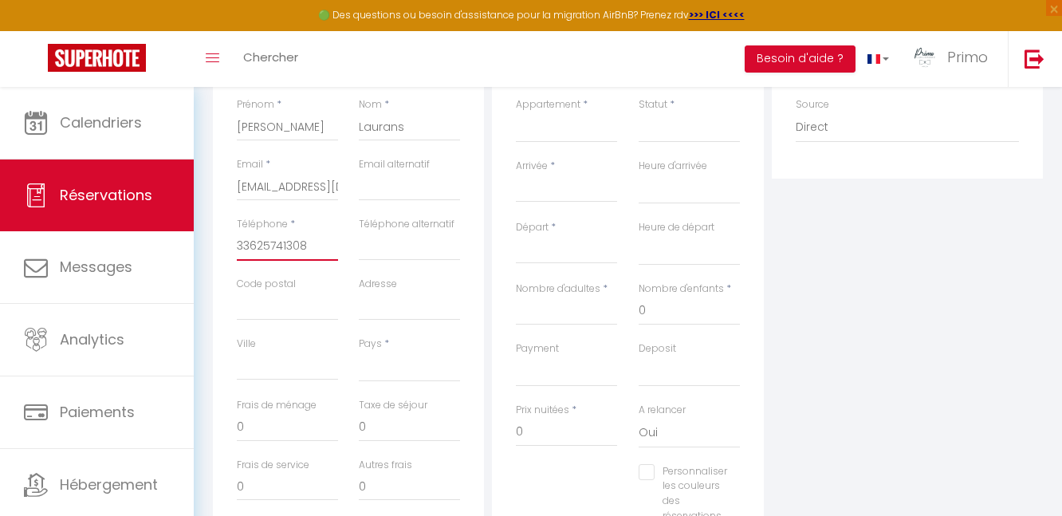
select select
checkbox input "false"
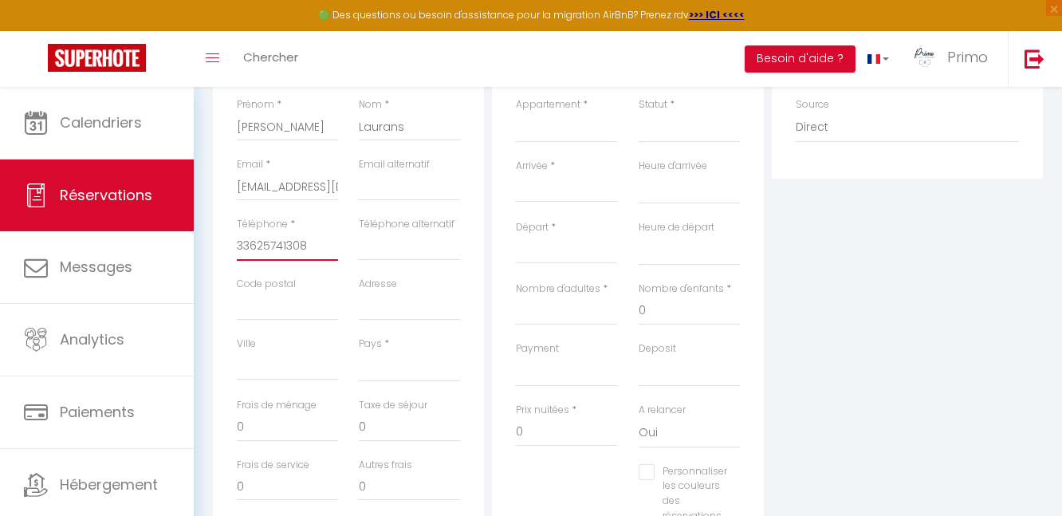
click at [237, 245] on input "33625741308" at bounding box center [287, 246] width 101 height 29
drag, startPoint x: 249, startPoint y: 244, endPoint x: 230, endPoint y: 244, distance: 18.3
click at [230, 244] on div "Téléphone * [PHONE_NUMBER]" at bounding box center [287, 247] width 122 height 60
type input "0625741308"
select select
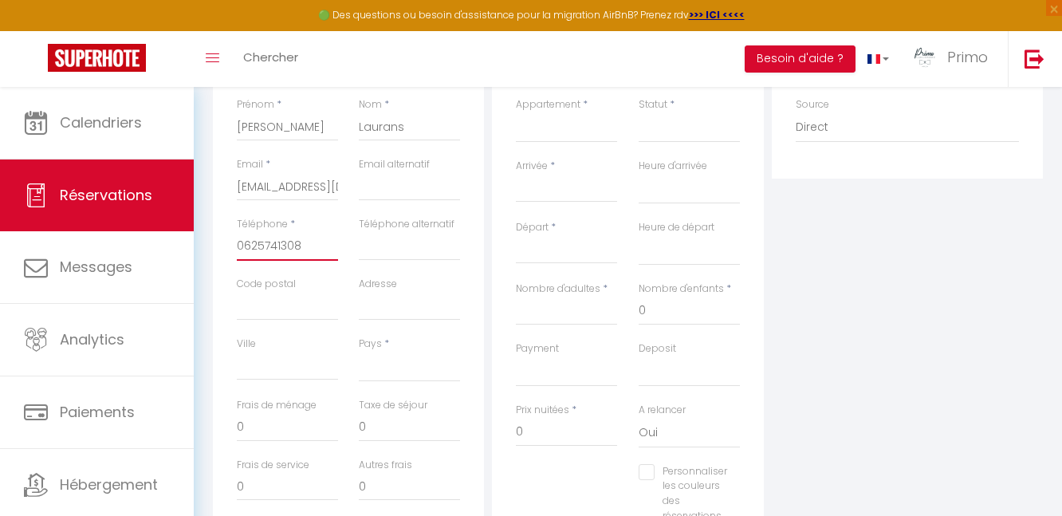
select select
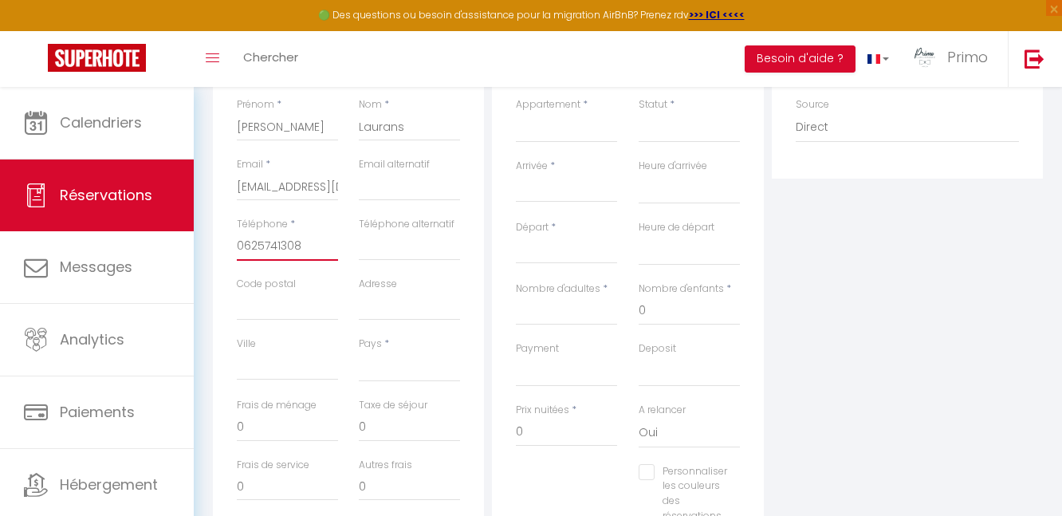
select select
checkbox input "false"
type input "0625741308"
click at [573, 183] on input "Arrivée" at bounding box center [566, 189] width 101 height 21
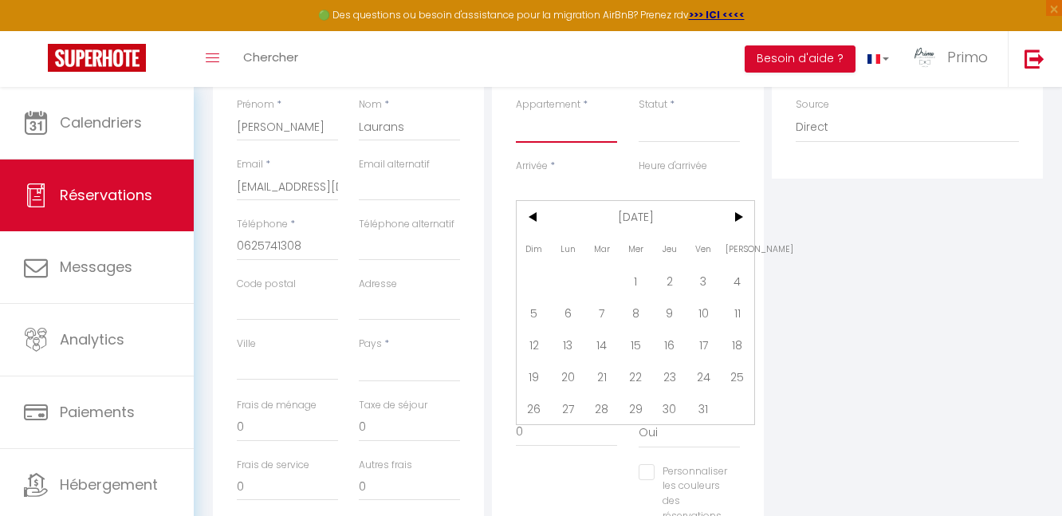
click at [559, 116] on select "[GEOGRAPHIC_DATA] [GEOGRAPHIC_DATA] Le P'tit [GEOGRAPHIC_DATA][PERSON_NAME] L'a…" at bounding box center [566, 127] width 101 height 30
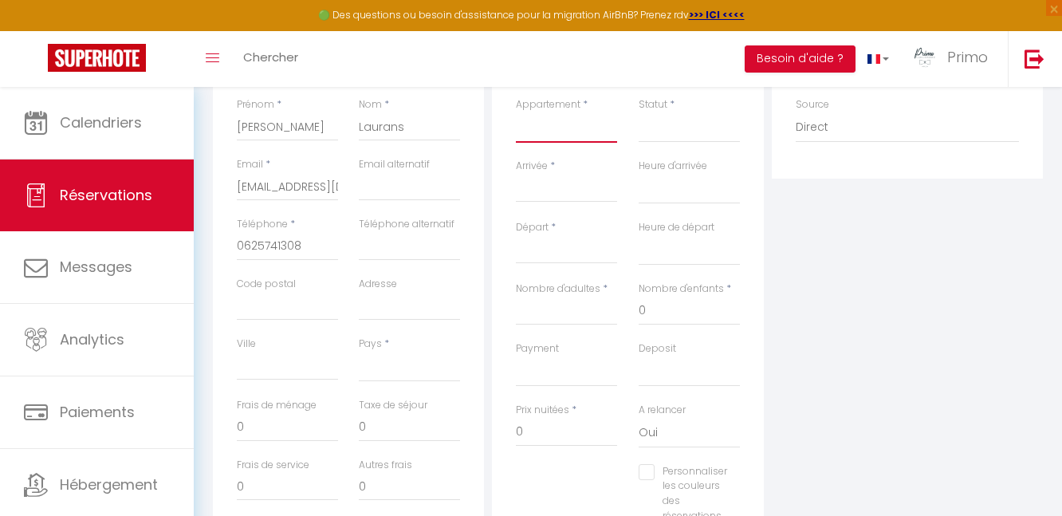
select select "37168"
click at [516, 112] on select "[GEOGRAPHIC_DATA] [GEOGRAPHIC_DATA] Le P'tit [GEOGRAPHIC_DATA][PERSON_NAME] L'a…" at bounding box center [566, 127] width 101 height 30
select select
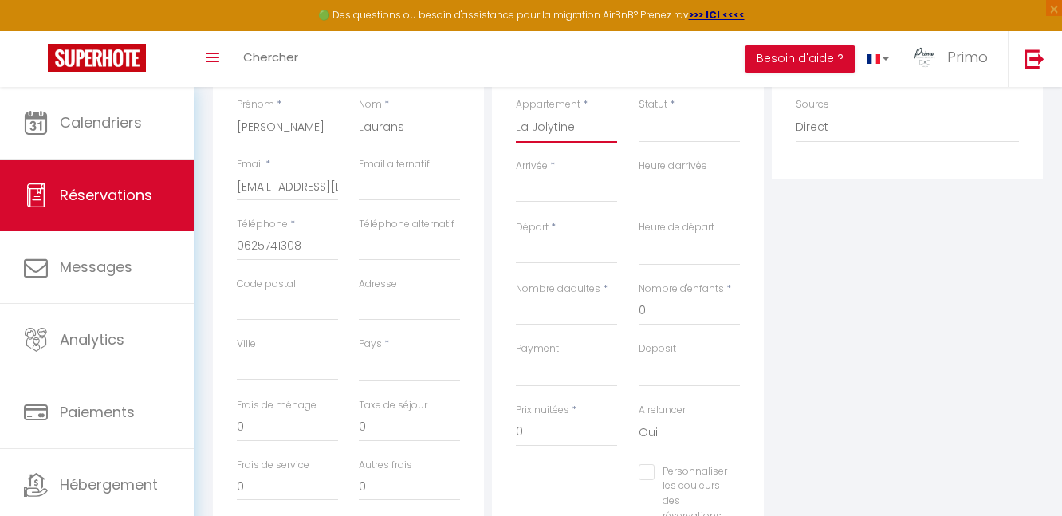
select select
checkbox input "false"
click at [561, 179] on input "Arrivée" at bounding box center [566, 189] width 101 height 21
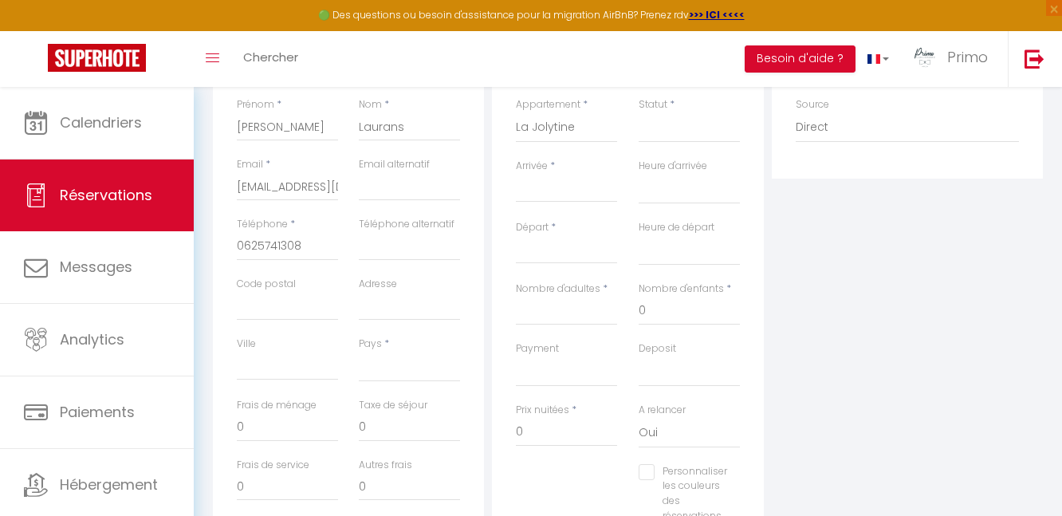
select select
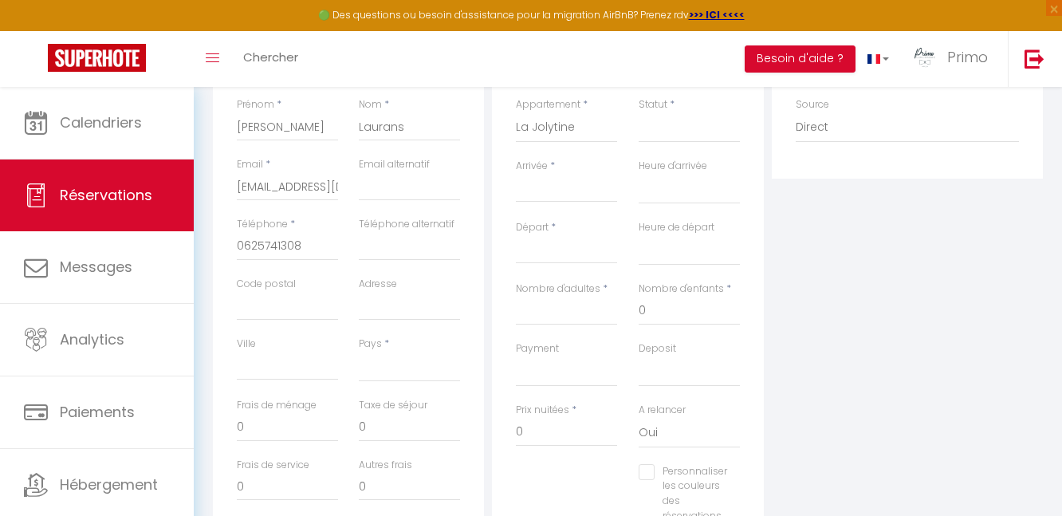
select select
checkbox input "false"
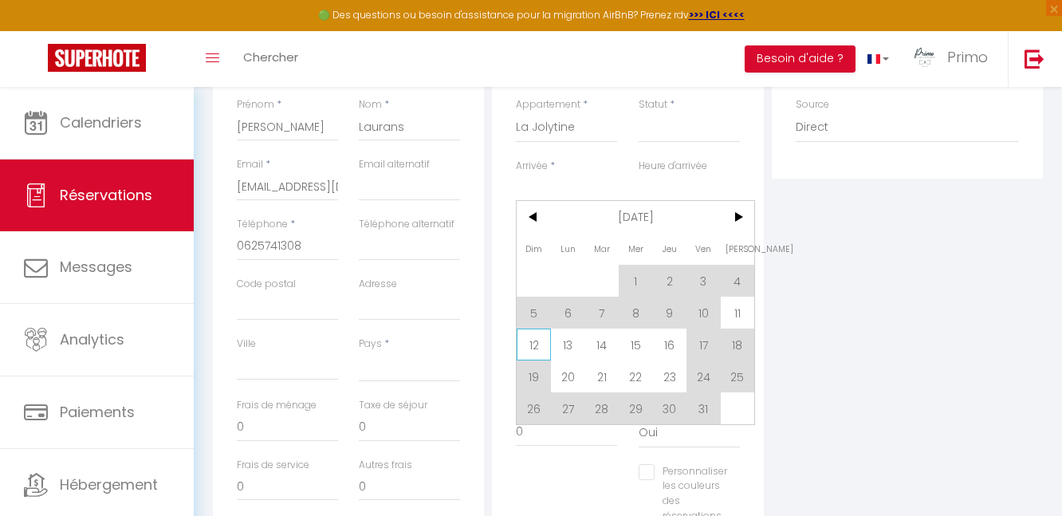
click at [527, 336] on span "12" at bounding box center [534, 344] width 34 height 32
select select
type input "Dim 12 Octobre 2025"
select select
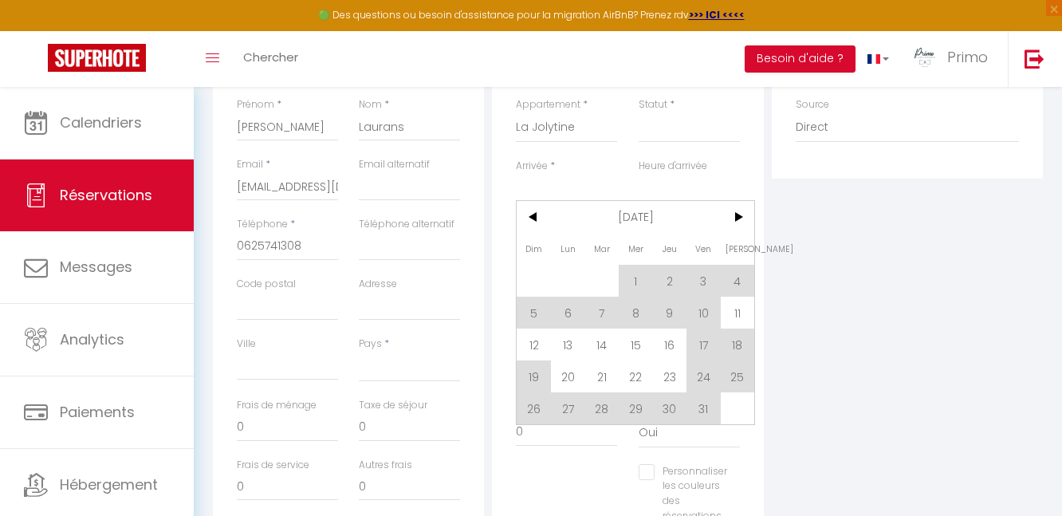
type input "Lun 13 Octobre 2025"
select select
checkbox input "false"
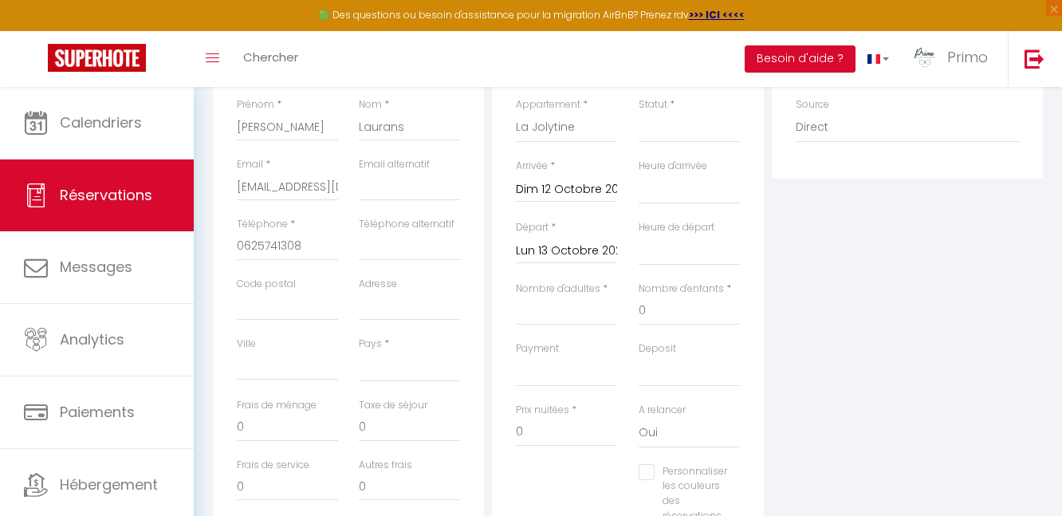
click at [565, 187] on input "Dim 12 Octobre 2025" at bounding box center [566, 189] width 101 height 21
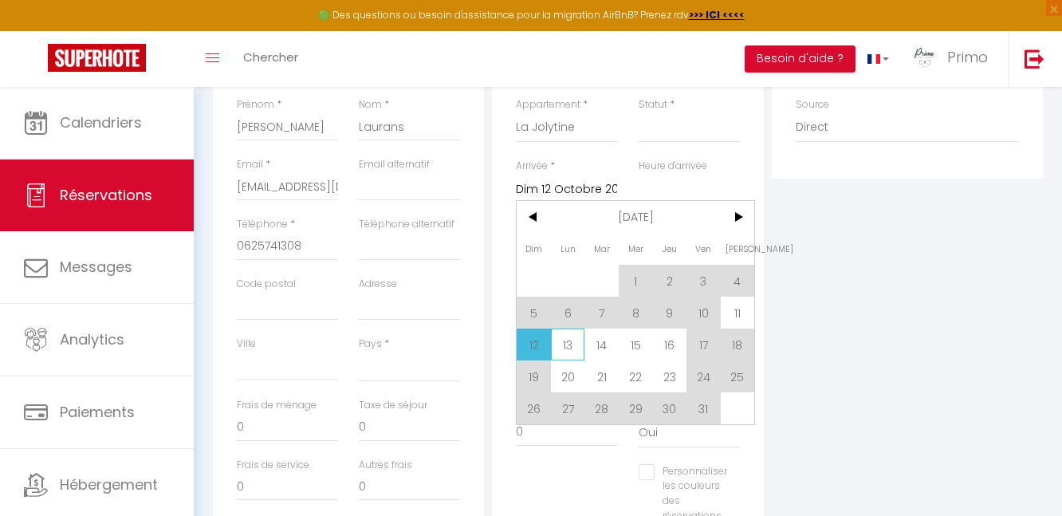
click at [571, 342] on span "13" at bounding box center [568, 344] width 34 height 32
select select
type input "Lun 13 Octobre 2025"
select select
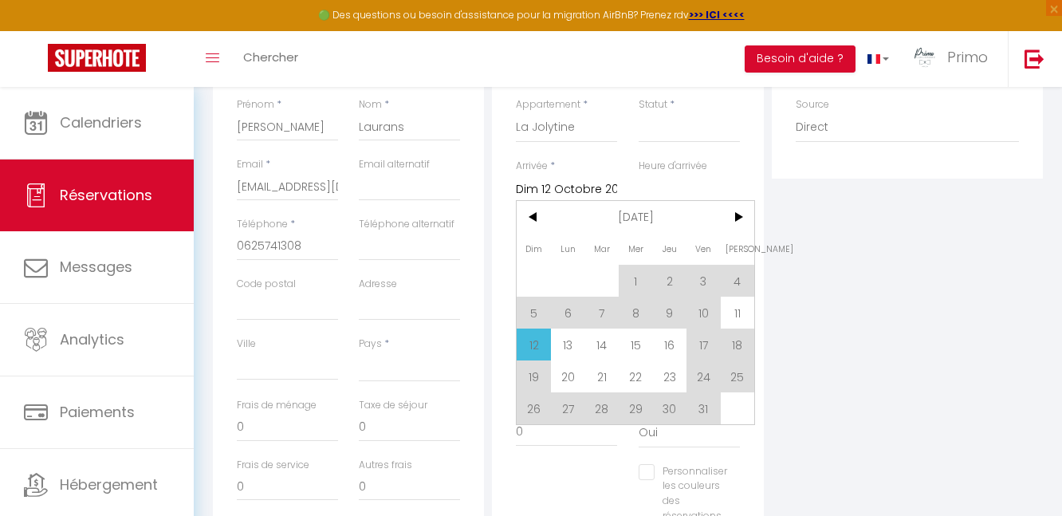
select select
checkbox input "false"
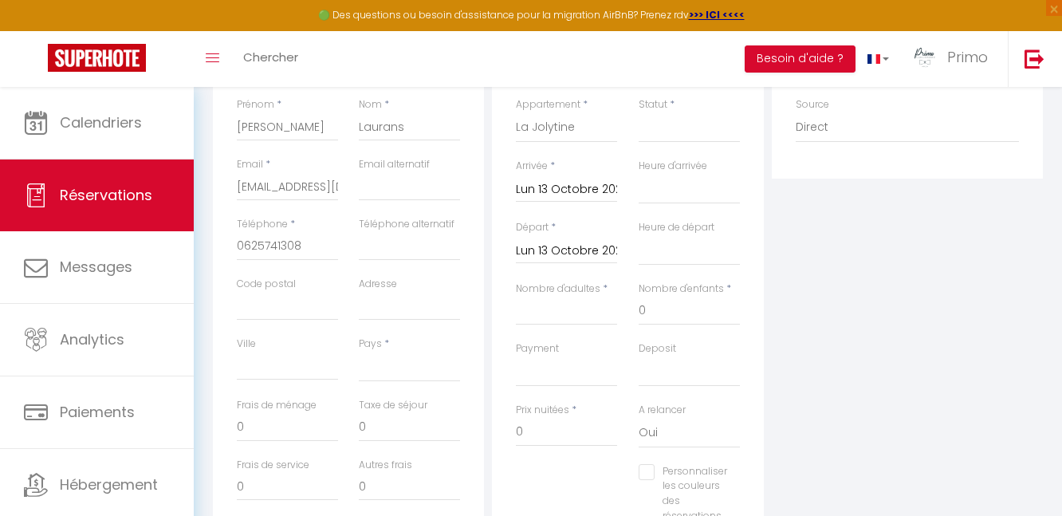
click at [569, 263] on div "Lun 13 Octobre 2025 < [DATE] > Dim Lun Mar Mer Jeu Ven Sam 1 2 3 4 5 6 7 8 9 10…" at bounding box center [566, 249] width 101 height 29
click at [569, 256] on input "Lun 13 Octobre 2025" at bounding box center [566, 251] width 101 height 21
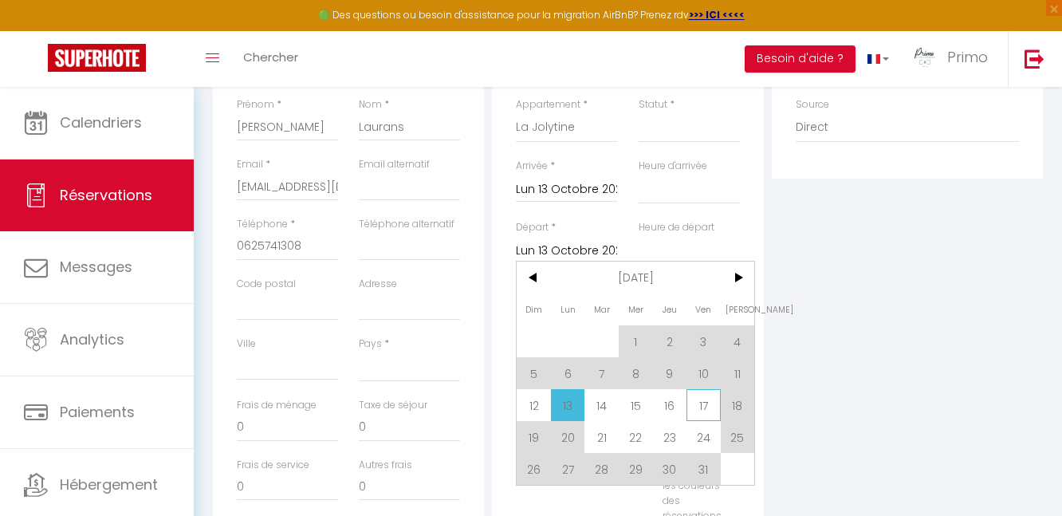
click at [699, 401] on span "17" at bounding box center [703, 405] width 34 height 32
select select
type input "Ven 17 Octobre 2025"
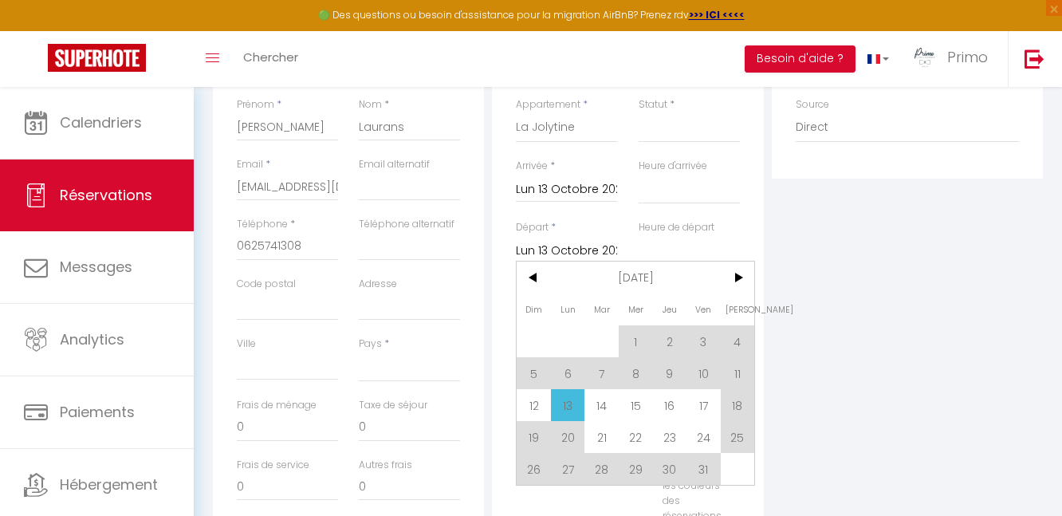
select select
checkbox input "false"
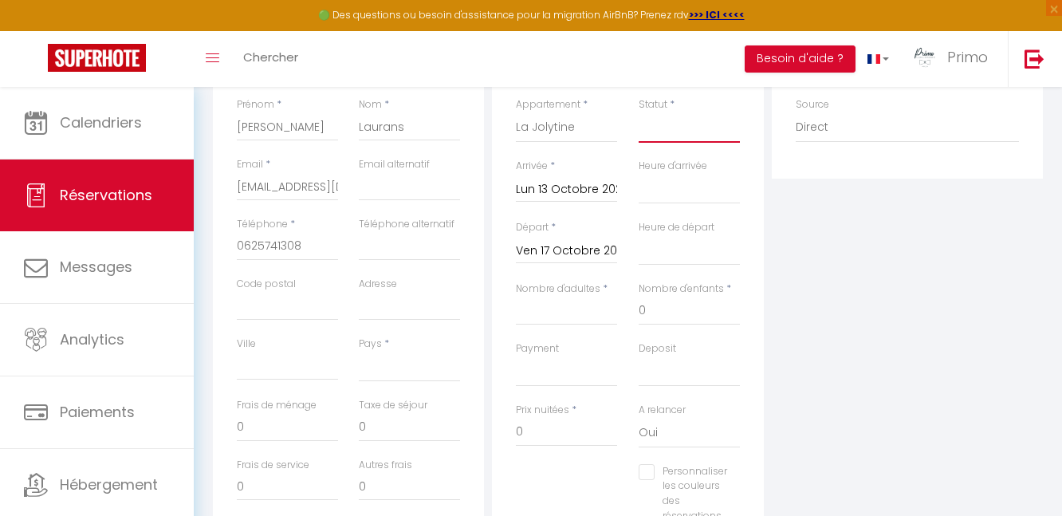
click at [690, 118] on select "Confirmé Non Confirmé [PERSON_NAME] par le voyageur No Show Request" at bounding box center [689, 127] width 101 height 30
select select "1"
click at [639, 112] on select "Confirmé Non Confirmé [PERSON_NAME] par le voyageur No Show Request" at bounding box center [689, 127] width 101 height 30
select select
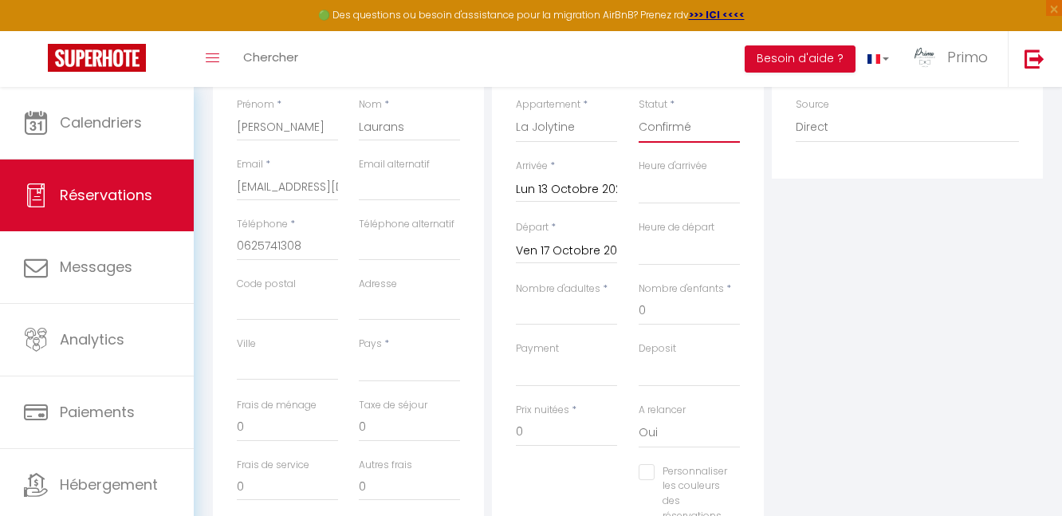
select select
checkbox input "false"
click at [670, 122] on select "Confirmé Non Confirmé [PERSON_NAME] par le voyageur No Show Request" at bounding box center [689, 127] width 101 height 30
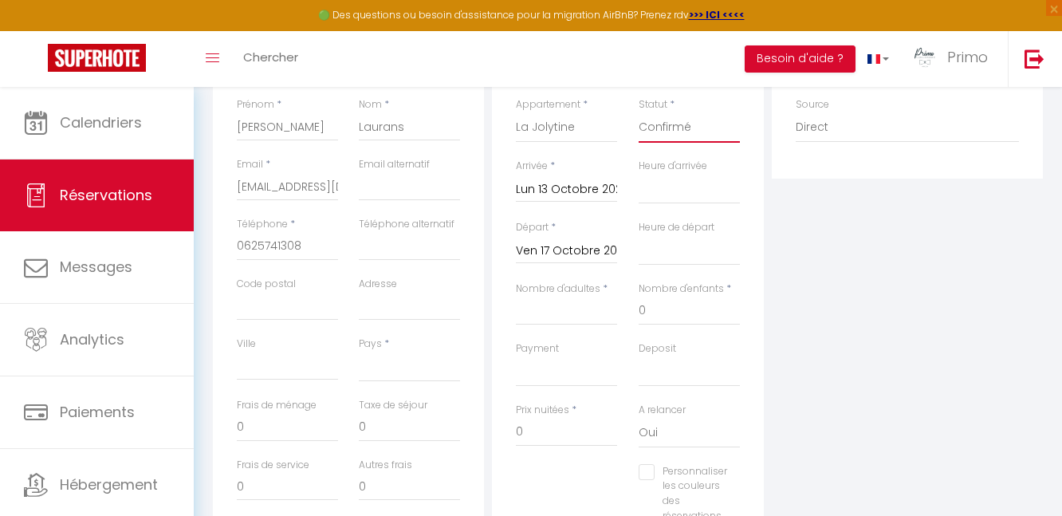
select select "2"
click at [639, 112] on select "Confirmé Non Confirmé [PERSON_NAME] par le voyageur No Show Request" at bounding box center [689, 127] width 101 height 30
select select
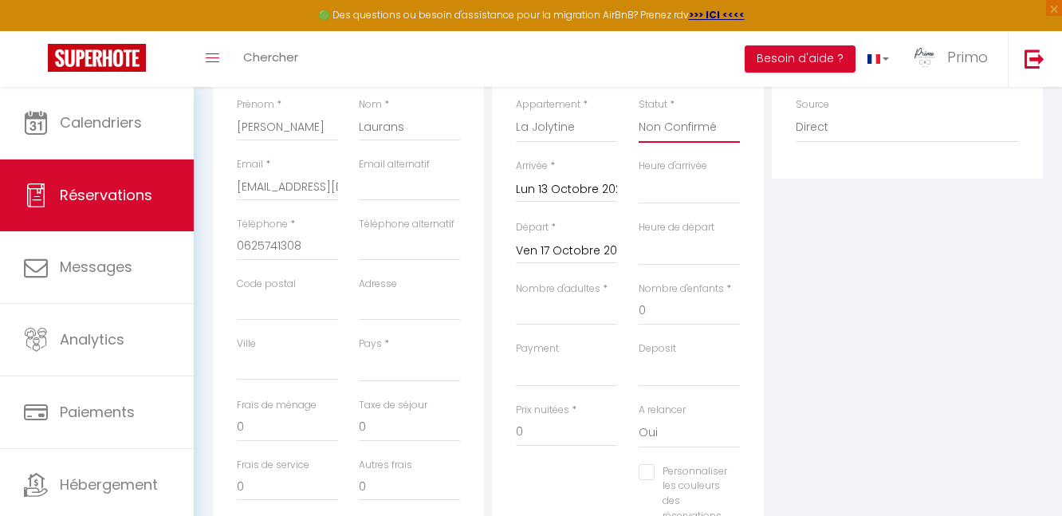
select select
checkbox input "false"
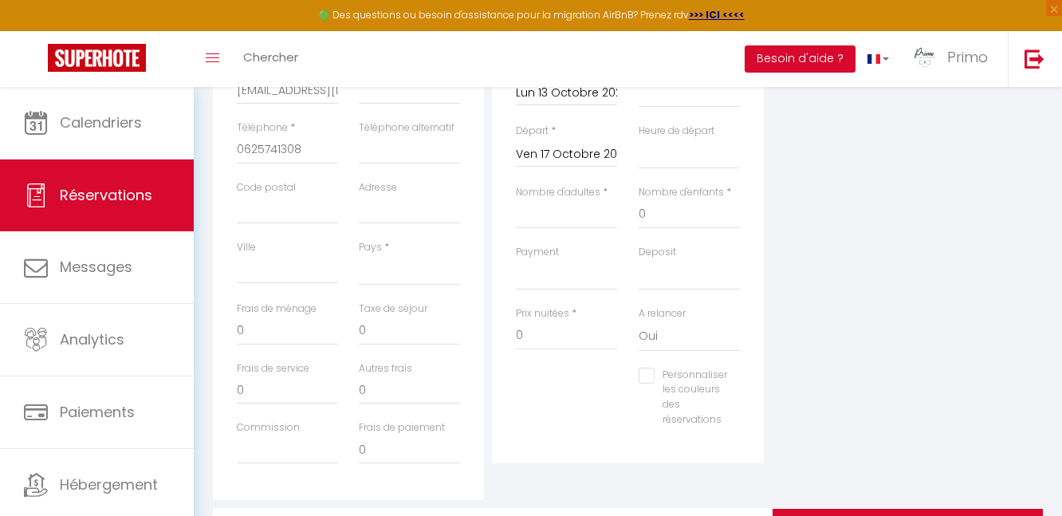
scroll to position [525, 0]
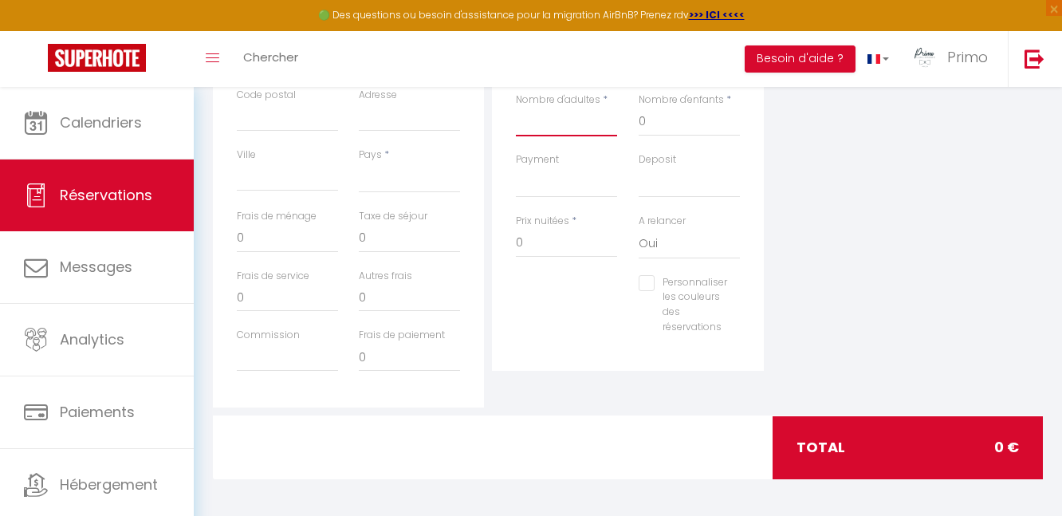
drag, startPoint x: 572, startPoint y: 124, endPoint x: 580, endPoint y: 119, distance: 9.7
click at [574, 121] on input "Nombre d'adultes" at bounding box center [566, 122] width 101 height 29
type input "6"
select select
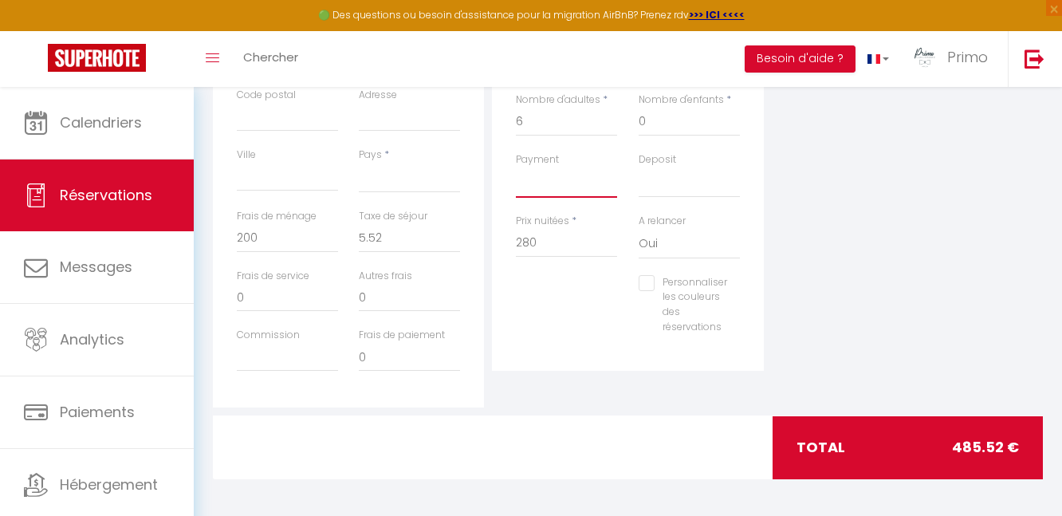
click at [560, 182] on select "OK KO" at bounding box center [566, 182] width 101 height 30
click at [516, 167] on select "OK KO" at bounding box center [566, 182] width 101 height 30
click at [686, 186] on select "OK KO" at bounding box center [689, 182] width 101 height 30
click at [639, 167] on select "OK KO" at bounding box center [689, 182] width 101 height 30
click at [682, 183] on select "OK KO" at bounding box center [689, 182] width 101 height 30
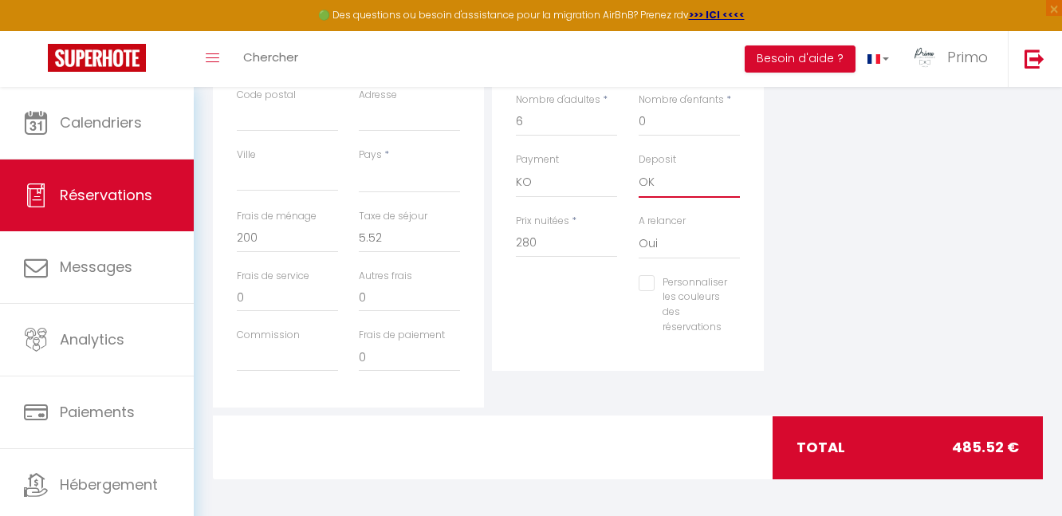
click at [639, 167] on select "OK KO" at bounding box center [689, 182] width 101 height 30
click at [562, 296] on div "Personnaliser les couleurs des réservations #D7092E" at bounding box center [627, 313] width 245 height 76
drag, startPoint x: 563, startPoint y: 246, endPoint x: 469, endPoint y: 230, distance: 95.4
click at [469, 230] on div "Détails Voyageur Prénom * [PERSON_NAME] * Laurans Email * [EMAIL_ADDRESS][DOMAI…" at bounding box center [628, 122] width 838 height 570
click at [869, 300] on div "Plateformes Source Direct [DOMAIN_NAME] [DOMAIN_NAME] Chalet montagne Expedia G…" at bounding box center [907, 122] width 279 height 570
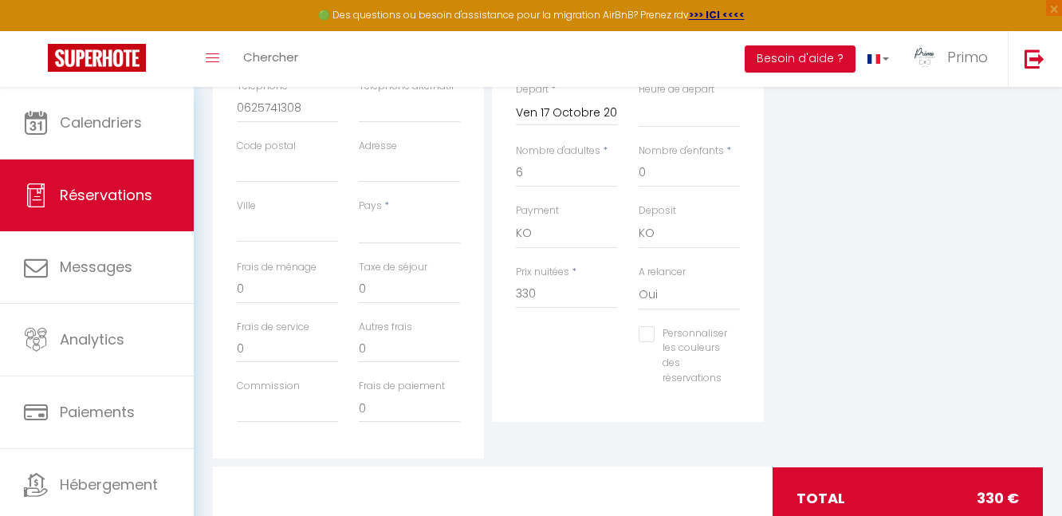
scroll to position [379, 0]
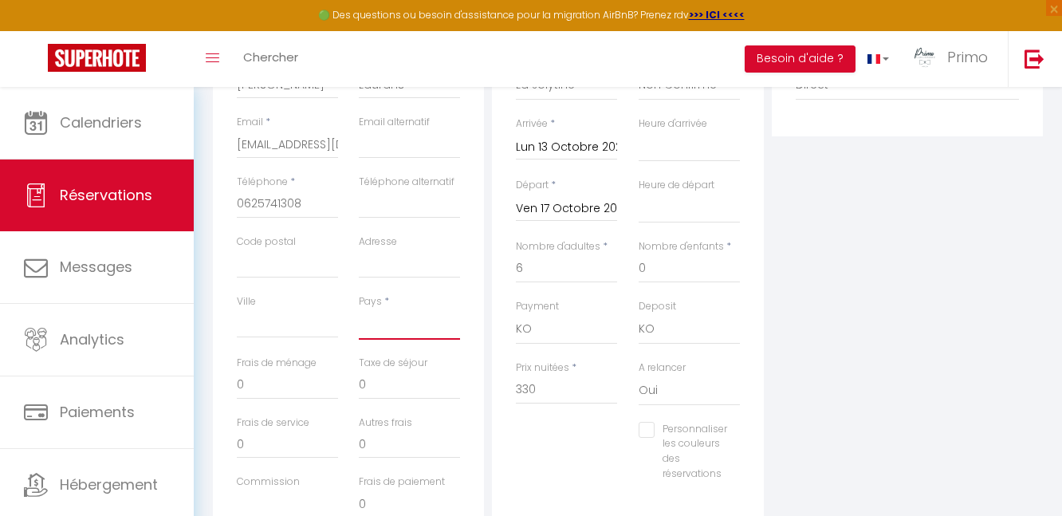
click at [404, 321] on select "[GEOGRAPHIC_DATA] [GEOGRAPHIC_DATA] [GEOGRAPHIC_DATA] [GEOGRAPHIC_DATA] [GEOGRA…" at bounding box center [409, 324] width 101 height 30
click at [359, 309] on select "[GEOGRAPHIC_DATA] [GEOGRAPHIC_DATA] [GEOGRAPHIC_DATA] [GEOGRAPHIC_DATA] [GEOGRA…" at bounding box center [409, 324] width 101 height 30
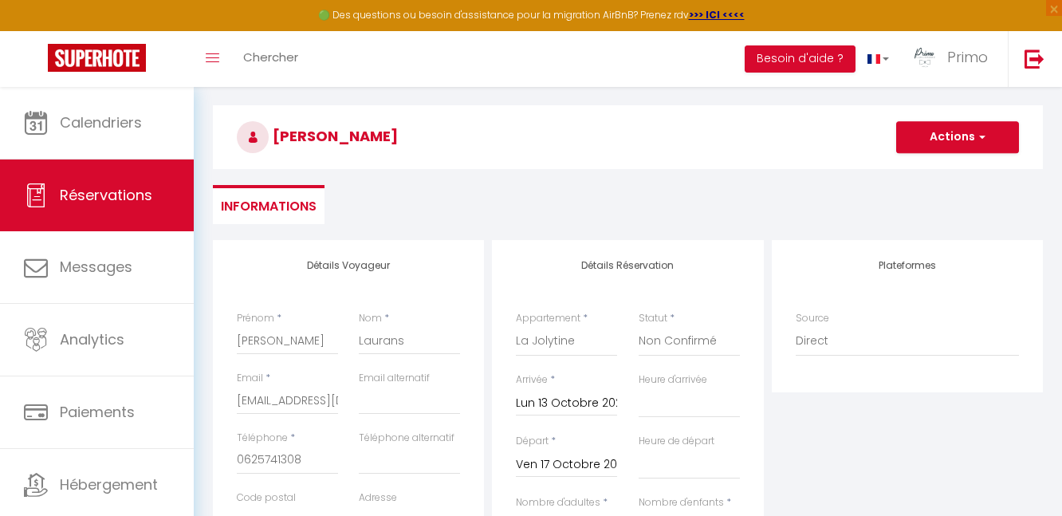
scroll to position [0, 0]
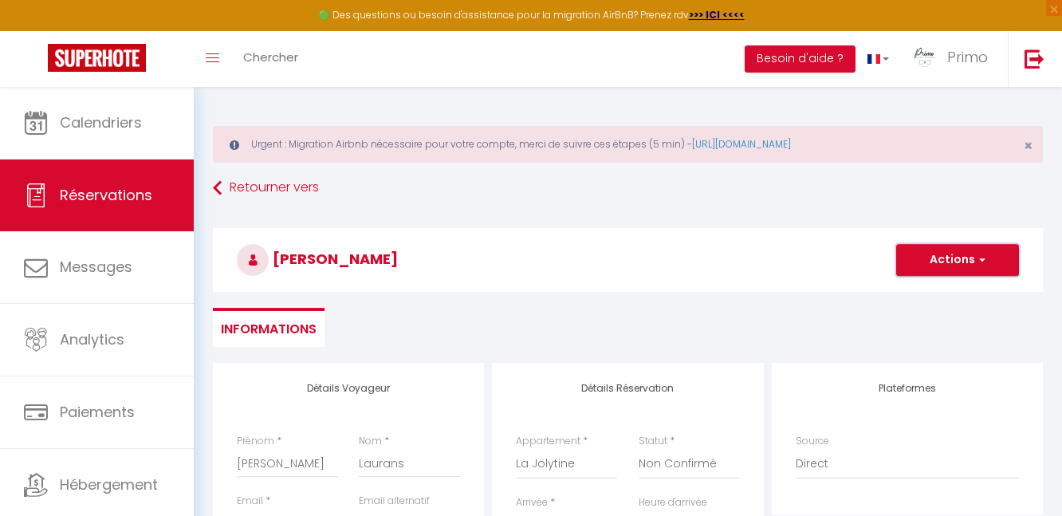
click at [956, 255] on button "Actions" at bounding box center [957, 260] width 123 height 32
click at [945, 286] on link "Enregistrer" at bounding box center [941, 295] width 126 height 21
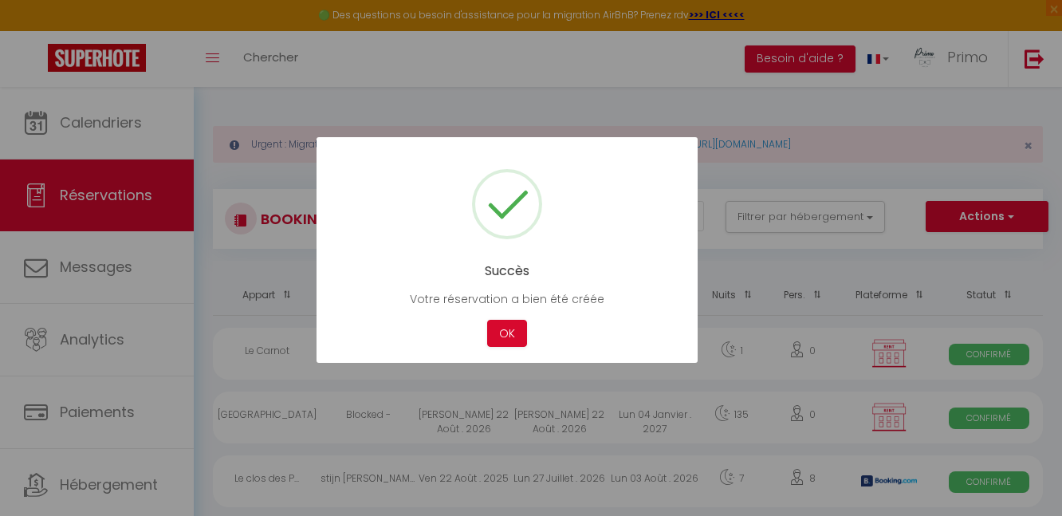
click at [654, 246] on div "Succès Votre réservation a bien été créée Not valid Cancel OK" at bounding box center [506, 250] width 381 height 226
click at [507, 339] on button "OK" at bounding box center [507, 334] width 40 height 28
